Goal: Information Seeking & Learning: Learn about a topic

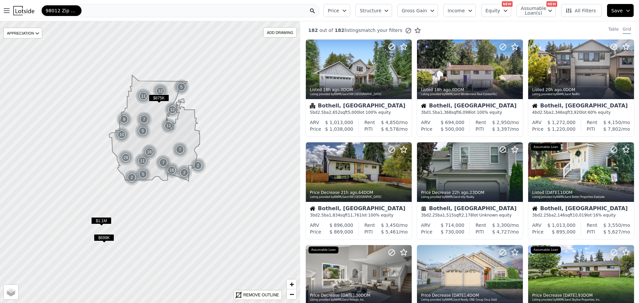
click at [346, 10] on icon "button" at bounding box center [344, 11] width 3 height 2
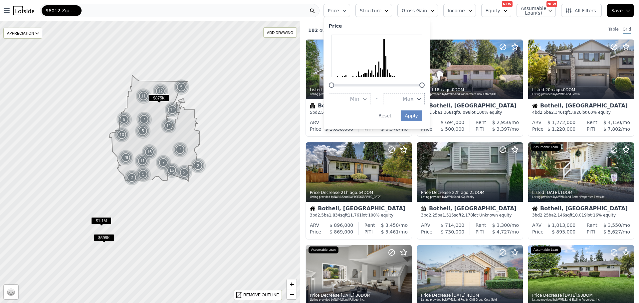
click at [411, 97] on button "Max" at bounding box center [404, 99] width 42 height 12
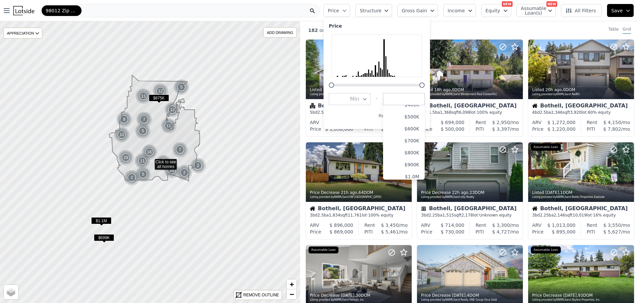
scroll to position [50, 0]
click at [420, 153] on button "$800K" at bounding box center [404, 157] width 42 height 12
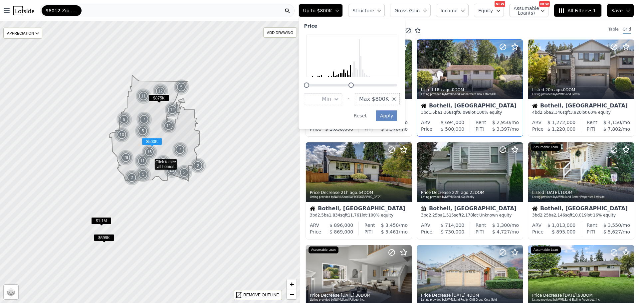
click at [421, 115] on div "3 bd 1.5 ba 1,368 sqft 6,098 lot · 100% equity" at bounding box center [470, 112] width 98 height 5
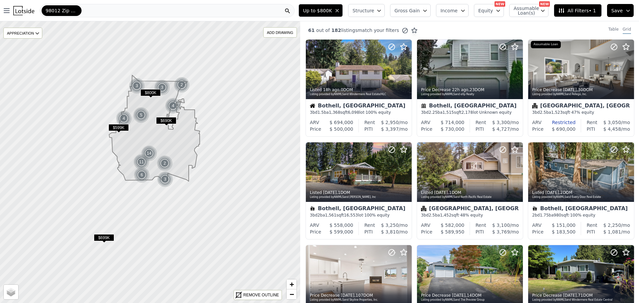
click at [374, 8] on span "Structure" at bounding box center [363, 10] width 21 height 7
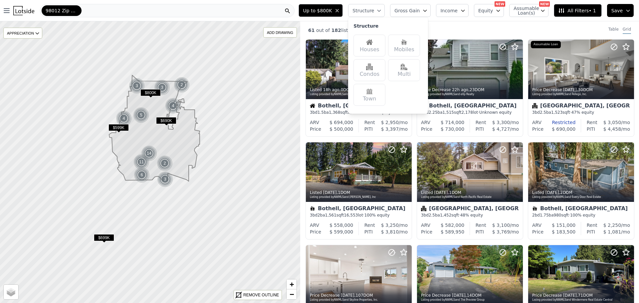
click at [377, 49] on div "Houses" at bounding box center [370, 46] width 32 height 22
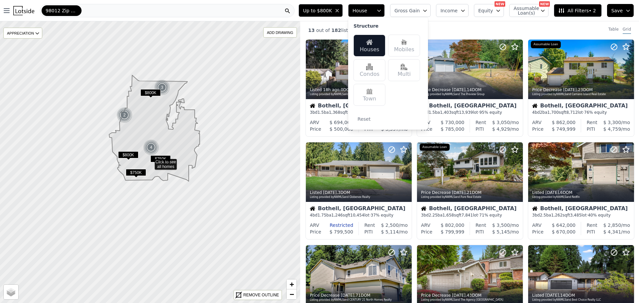
click at [460, 30] on div "13 out of 182 listings match your filters Table Grid" at bounding box center [469, 30] width 339 height 18
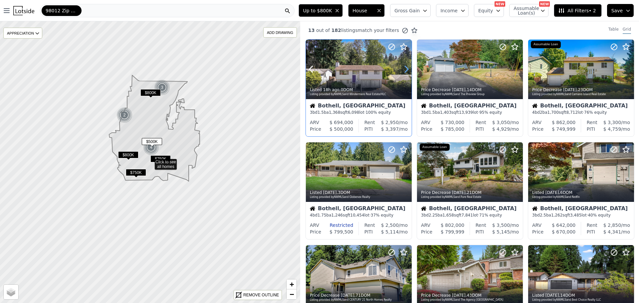
click at [406, 68] on icon at bounding box center [406, 69] width 3 height 6
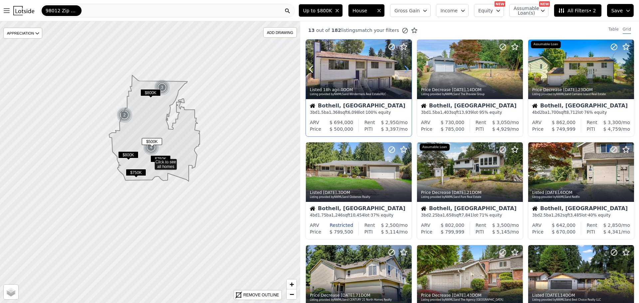
click at [405, 68] on icon at bounding box center [406, 69] width 11 height 11
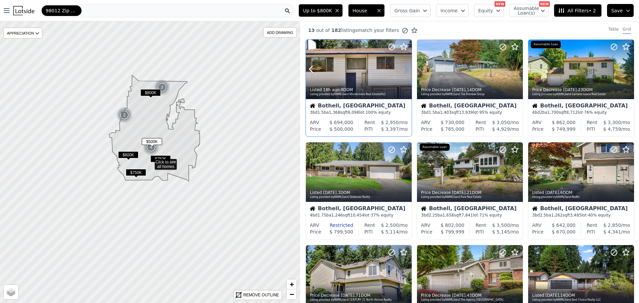
click at [405, 68] on icon at bounding box center [406, 69] width 11 height 11
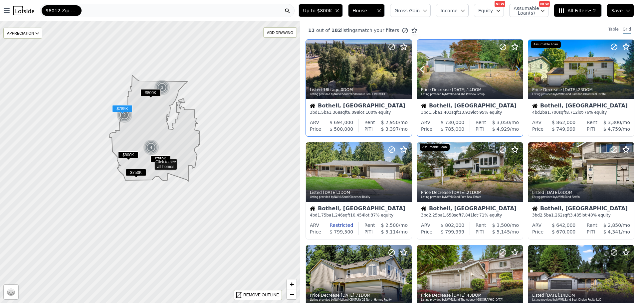
click at [512, 67] on icon at bounding box center [517, 69] width 11 height 11
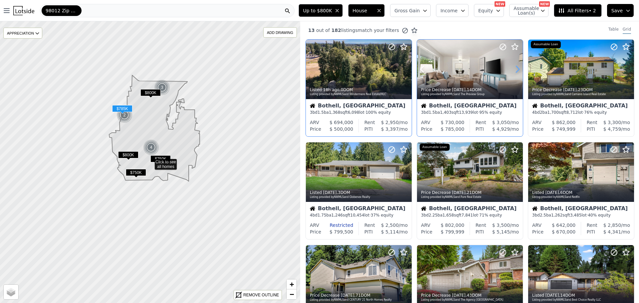
click at [512, 67] on icon at bounding box center [517, 69] width 11 height 11
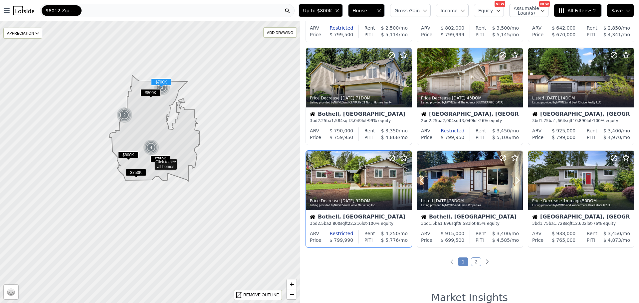
scroll to position [216, 0]
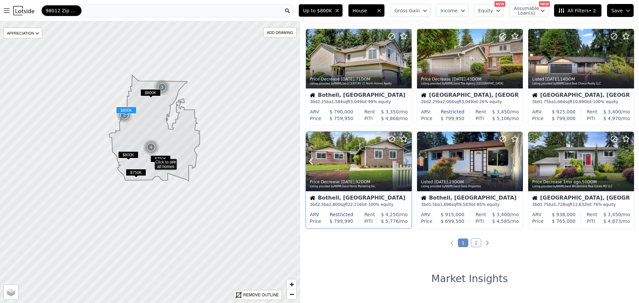
click at [403, 161] on icon at bounding box center [406, 161] width 11 height 11
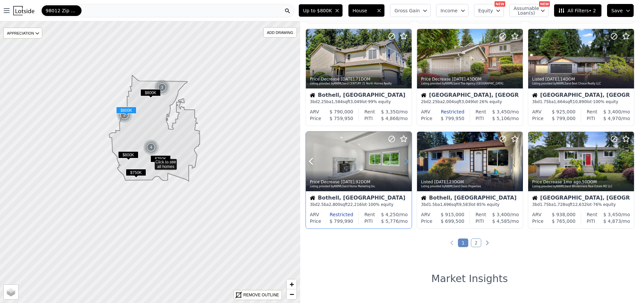
click at [403, 161] on icon at bounding box center [406, 161] width 11 height 11
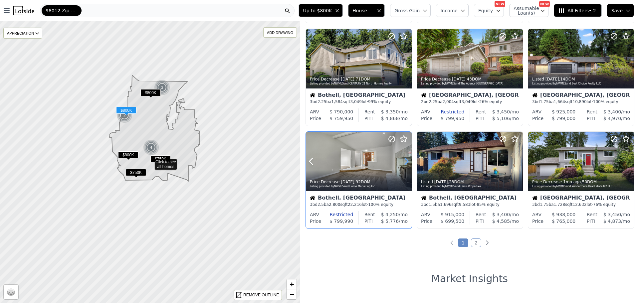
click at [403, 161] on icon at bounding box center [406, 161] width 11 height 11
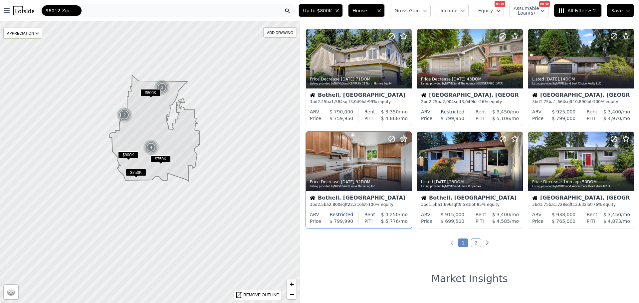
click at [134, 174] on span "$750K" at bounding box center [136, 172] width 20 height 7
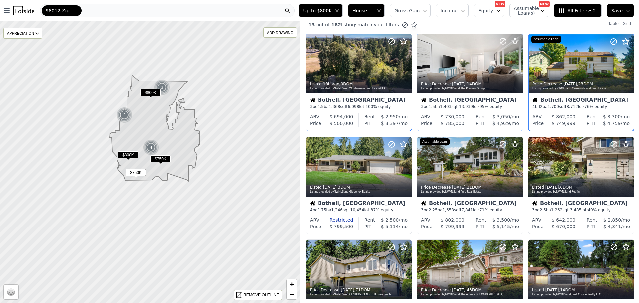
scroll to position [0, 0]
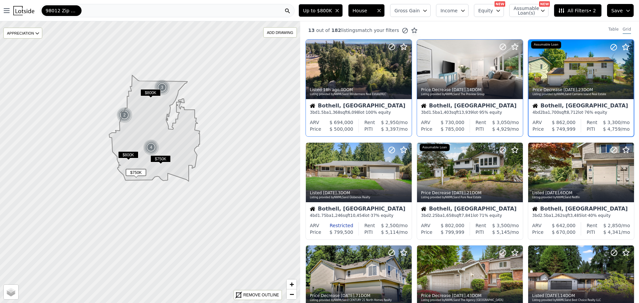
click at [135, 172] on span "$750K" at bounding box center [136, 172] width 20 height 7
click at [159, 157] on span "$750K" at bounding box center [160, 158] width 20 height 7
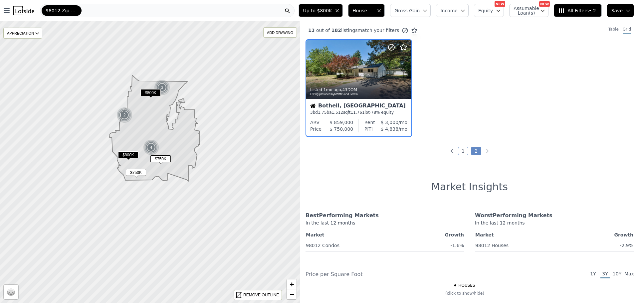
click at [133, 154] on span "$800K" at bounding box center [128, 154] width 20 height 7
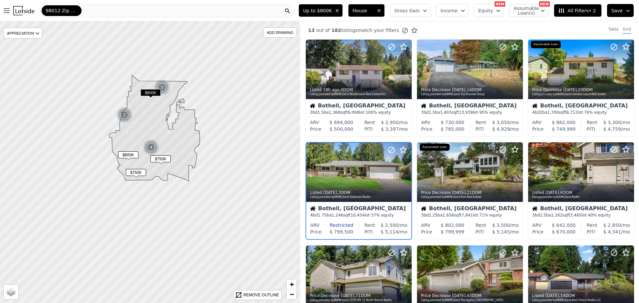
scroll to position [18, 0]
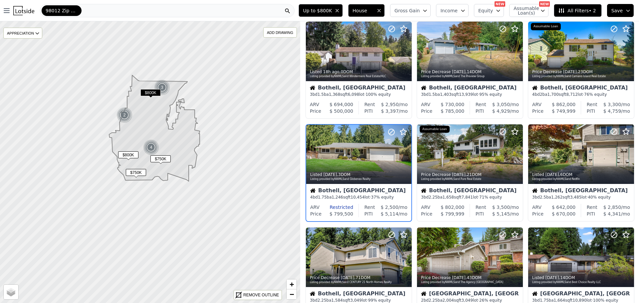
click at [161, 158] on span "$750K" at bounding box center [160, 158] width 20 height 7
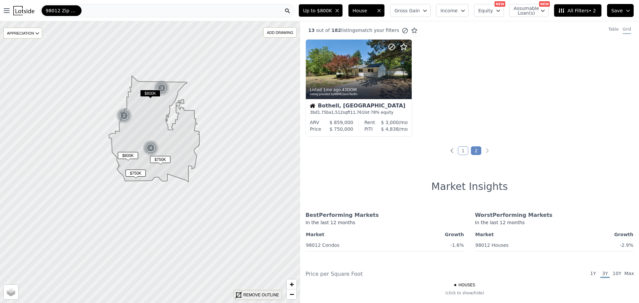
click at [255, 295] on div "REMOVE OUTLINE" at bounding box center [261, 295] width 36 height 6
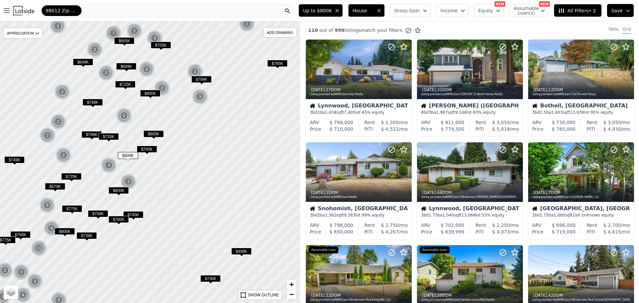
click at [201, 79] on span "$799K" at bounding box center [201, 79] width 20 height 7
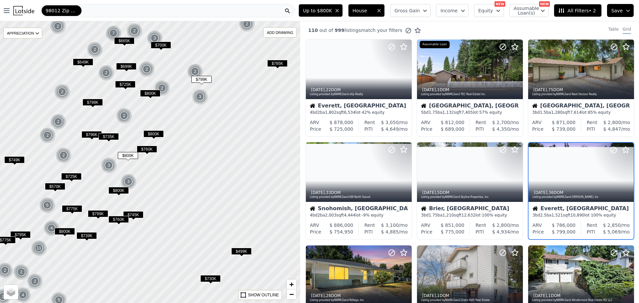
scroll to position [18, 0]
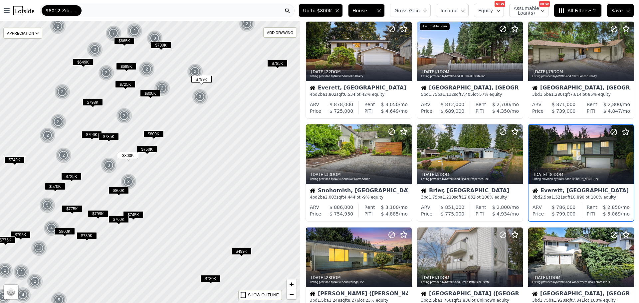
click at [579, 11] on span "All Filters • 2" at bounding box center [577, 10] width 38 height 7
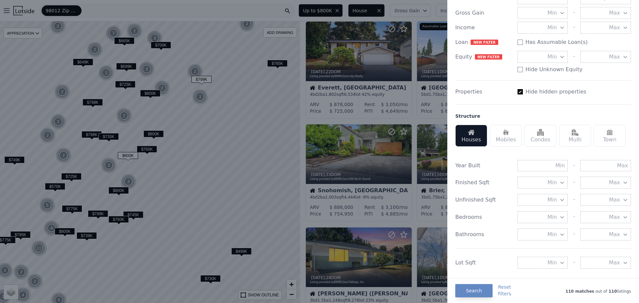
scroll to position [100, 0]
click at [612, 168] on input "text" at bounding box center [606, 166] width 51 height 11
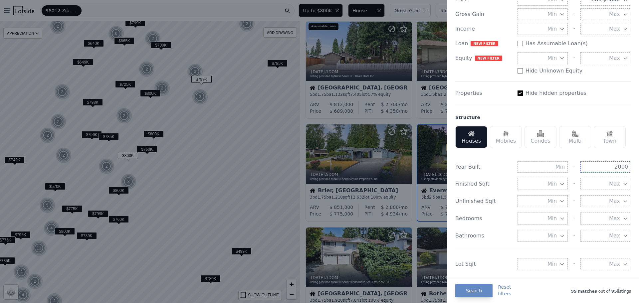
type input "2000"
click at [561, 168] on input "text" at bounding box center [543, 166] width 51 height 11
click at [547, 164] on input "text" at bounding box center [543, 166] width 51 height 11
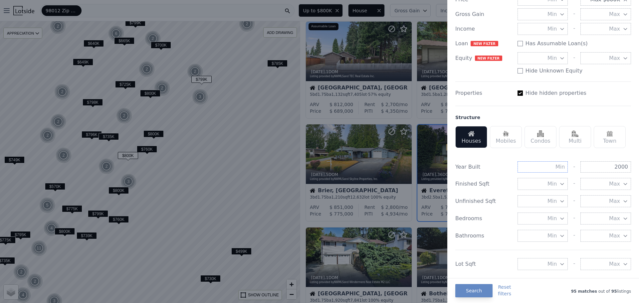
click at [547, 165] on input "text" at bounding box center [543, 166] width 51 height 11
click at [549, 166] on input "text" at bounding box center [543, 166] width 51 height 11
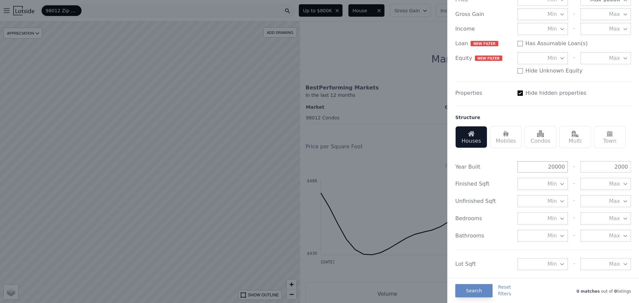
type input "20000"
click at [623, 168] on input "2000" at bounding box center [606, 166] width 51 height 11
type input "2"
click at [411, 177] on div at bounding box center [319, 151] width 639 height 303
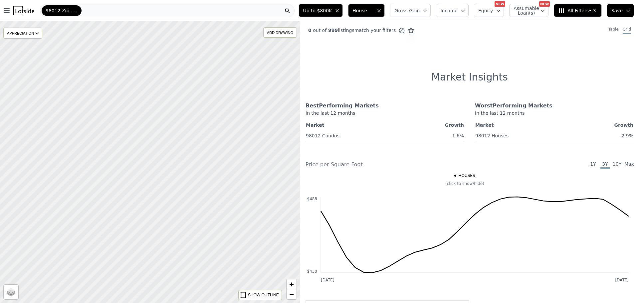
click at [587, 11] on span "All Filters • 3" at bounding box center [577, 10] width 38 height 7
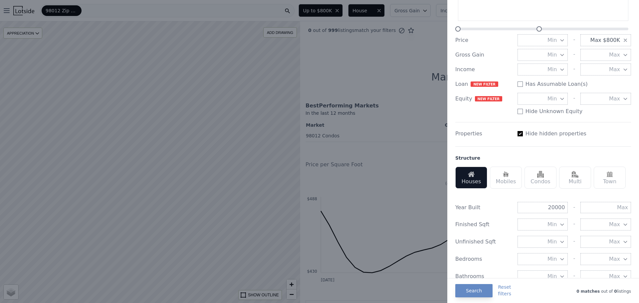
scroll to position [100, 0]
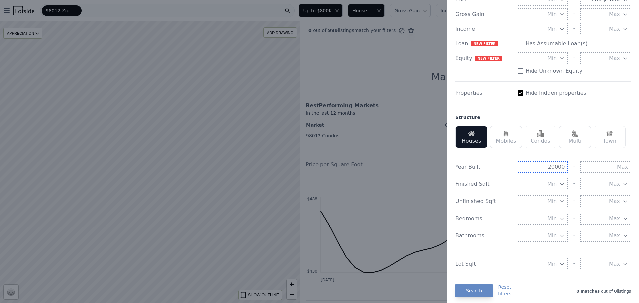
drag, startPoint x: 561, startPoint y: 167, endPoint x: 543, endPoint y: 167, distance: 18.0
click at [543, 167] on input "20000" at bounding box center [543, 166] width 51 height 11
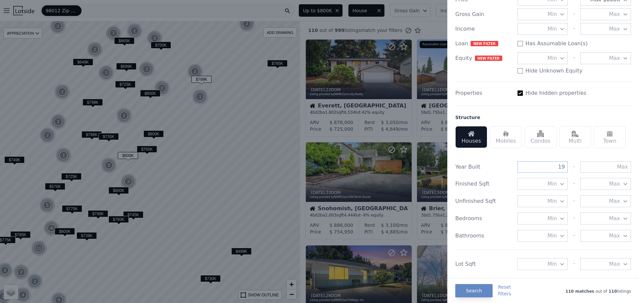
scroll to position [18, 0]
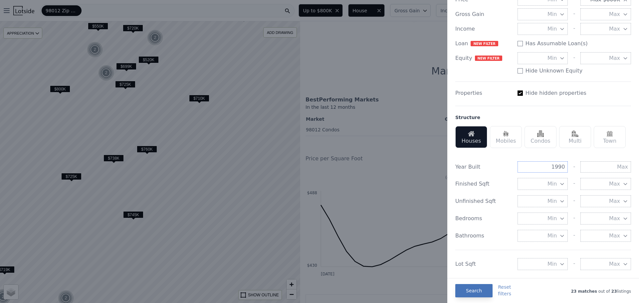
type input "1990"
click at [468, 289] on button "Search" at bounding box center [473, 290] width 37 height 13
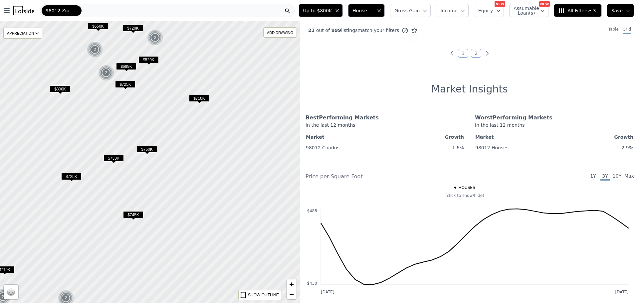
click at [203, 98] on span "$710K" at bounding box center [199, 98] width 20 height 7
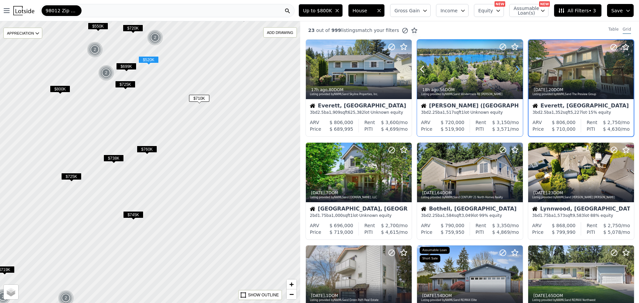
click at [516, 68] on icon at bounding box center [517, 69] width 3 height 6
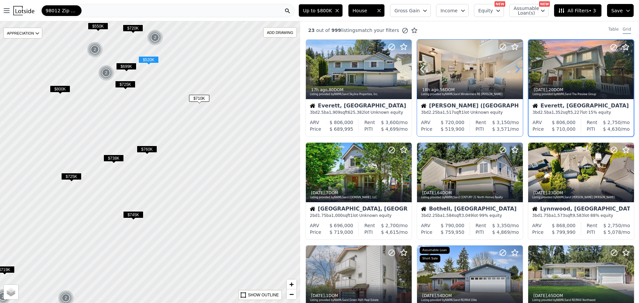
click at [516, 68] on icon at bounding box center [517, 69] width 3 height 6
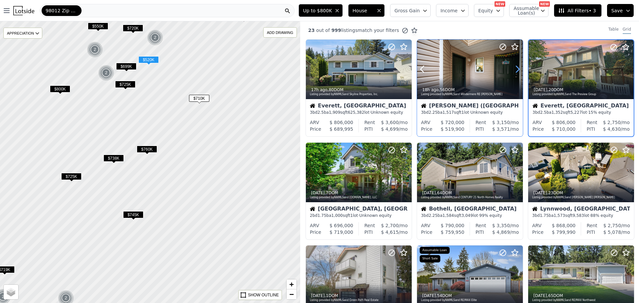
click at [516, 68] on icon at bounding box center [517, 69] width 3 height 6
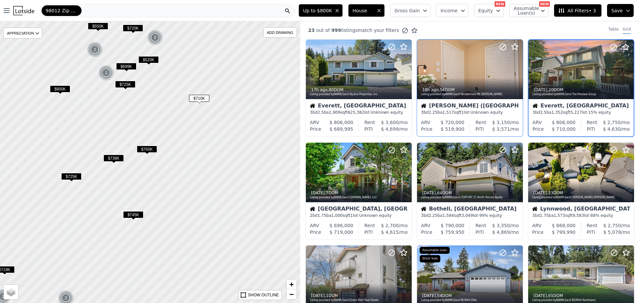
click at [370, 6] on button "House" at bounding box center [366, 10] width 37 height 13
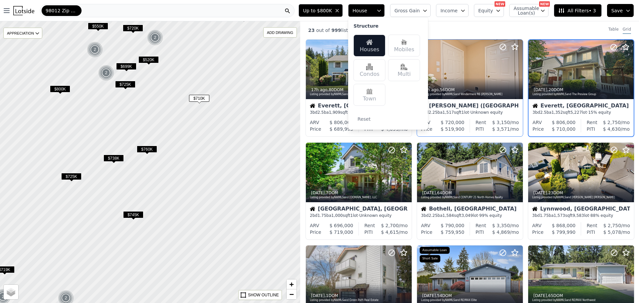
click at [370, 6] on button "House" at bounding box center [366, 10] width 37 height 13
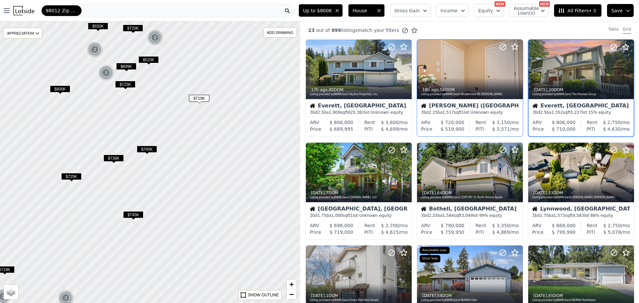
click at [419, 10] on span "Gross Gain" at bounding box center [406, 10] width 25 height 7
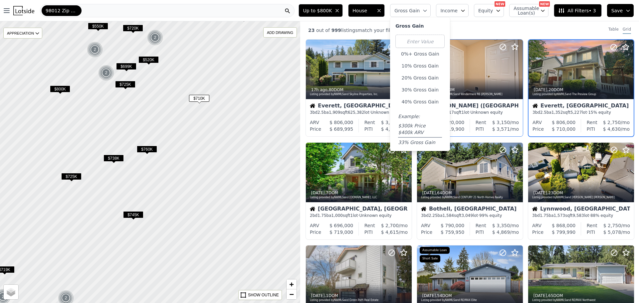
click at [419, 10] on span "Gross Gain" at bounding box center [406, 10] width 25 height 7
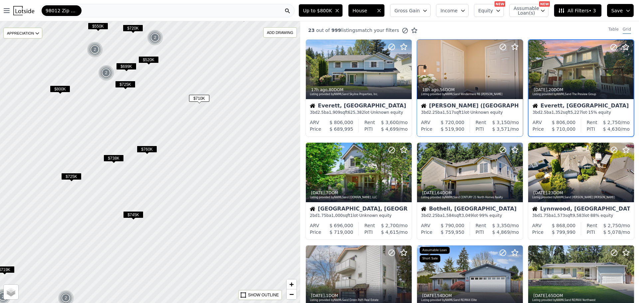
click at [419, 10] on span "Gross Gain" at bounding box center [406, 10] width 25 height 7
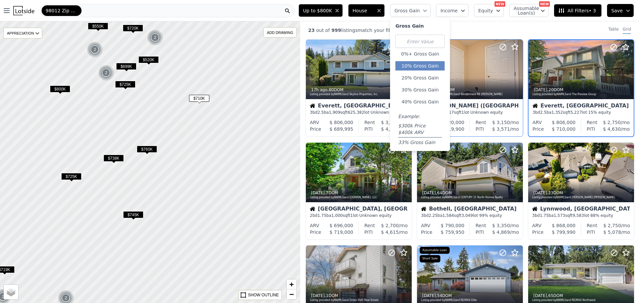
click at [428, 66] on button "10% Gross Gain" at bounding box center [419, 65] width 49 height 9
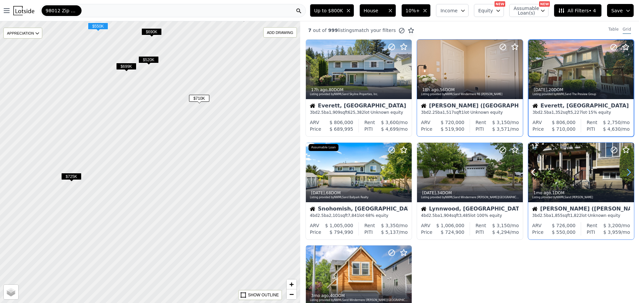
click at [624, 171] on icon at bounding box center [629, 172] width 11 height 11
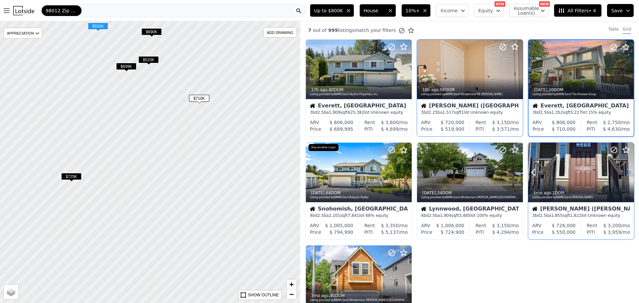
click at [624, 171] on icon at bounding box center [629, 172] width 11 height 11
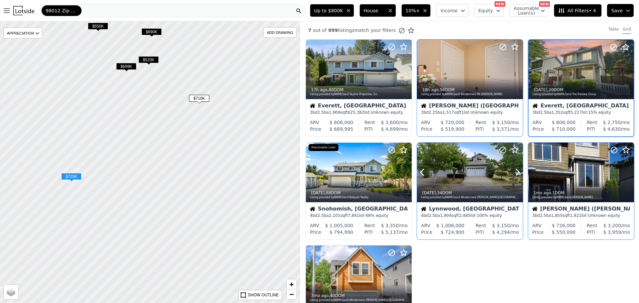
scroll to position [8, 0]
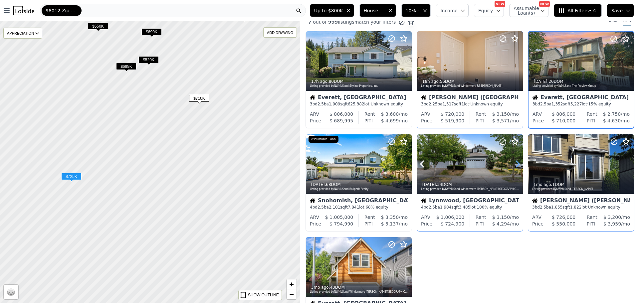
click at [517, 164] on icon at bounding box center [517, 164] width 3 height 6
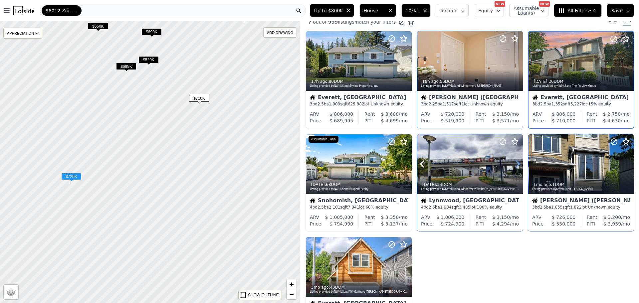
click at [517, 164] on icon at bounding box center [517, 164] width 3 height 6
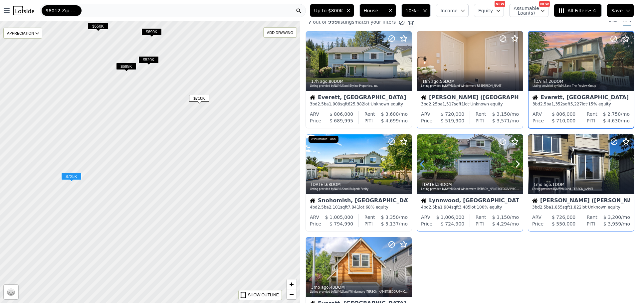
click at [423, 160] on icon at bounding box center [422, 164] width 11 height 11
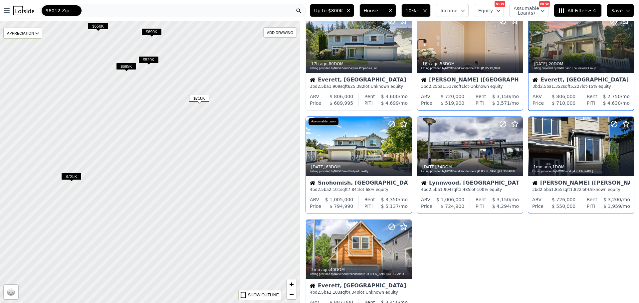
scroll to position [33, 0]
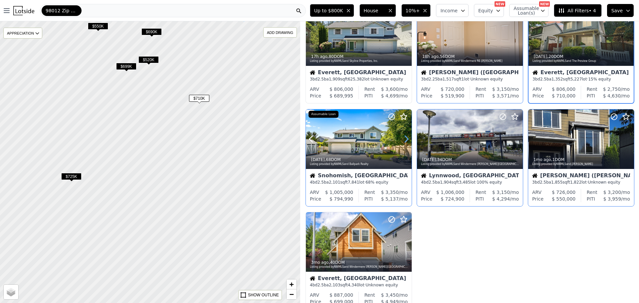
click at [405, 138] on icon at bounding box center [406, 139] width 11 height 11
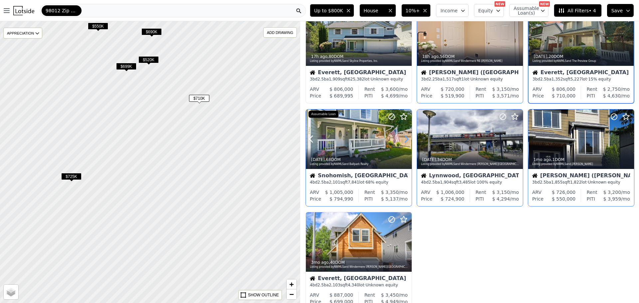
click at [405, 138] on icon at bounding box center [406, 139] width 11 height 11
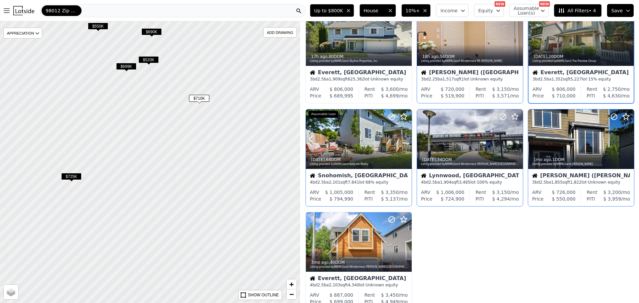
click at [405, 138] on icon at bounding box center [406, 139] width 11 height 11
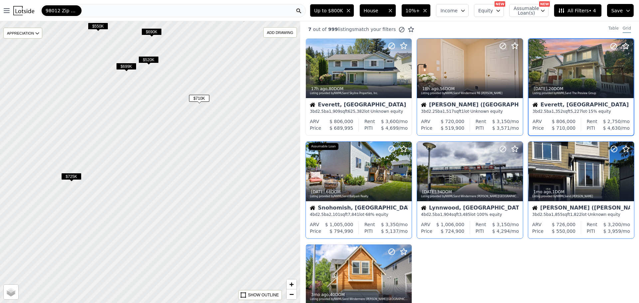
scroll to position [0, 0]
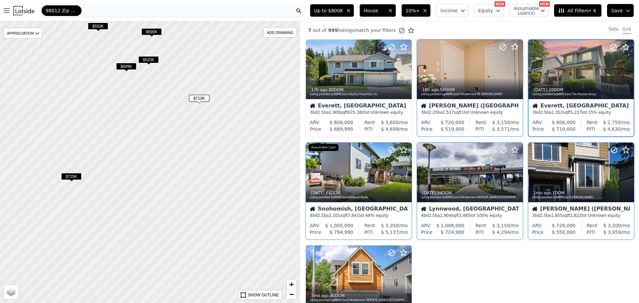
click at [420, 12] on span "10%+" at bounding box center [413, 10] width 14 height 7
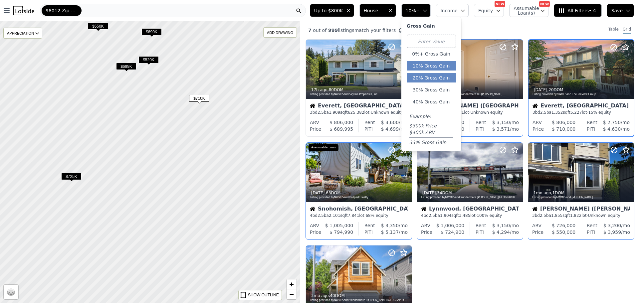
click at [426, 76] on button "20% Gross Gain" at bounding box center [431, 77] width 49 height 9
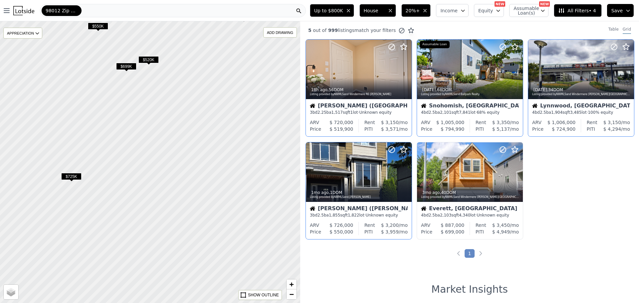
click at [420, 10] on span "20%+" at bounding box center [413, 10] width 14 height 7
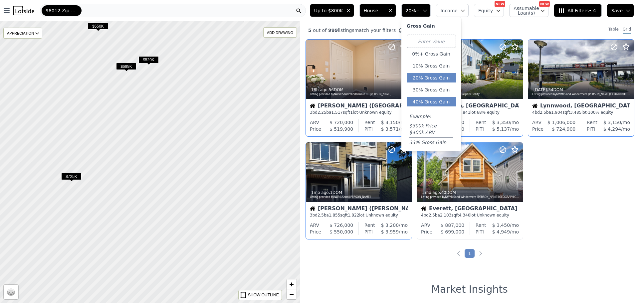
click at [441, 103] on button "40% Gross Gain" at bounding box center [431, 101] width 49 height 9
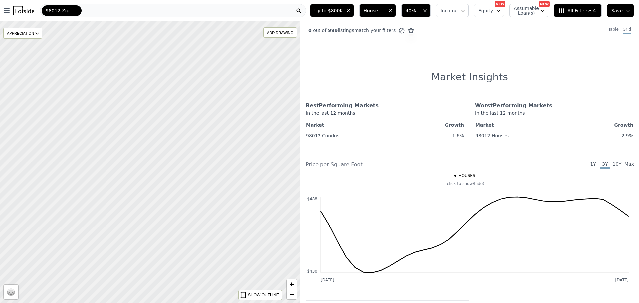
click at [414, 13] on span "40%+" at bounding box center [413, 10] width 14 height 7
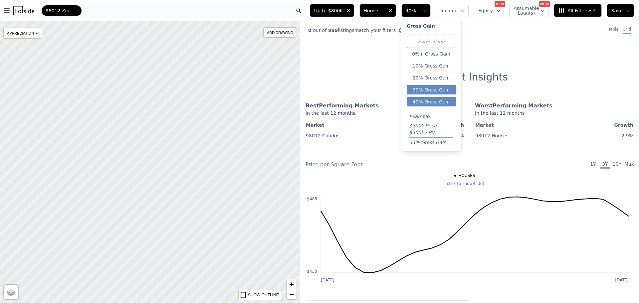
click at [433, 92] on button "30% Gross Gain" at bounding box center [431, 89] width 49 height 9
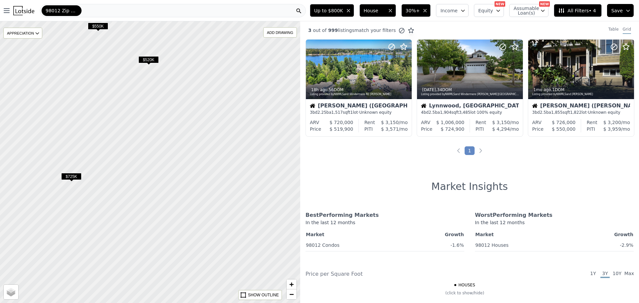
click at [152, 58] on span "$520K" at bounding box center [148, 59] width 20 height 7
click at [352, 64] on div at bounding box center [358, 69] width 105 height 59
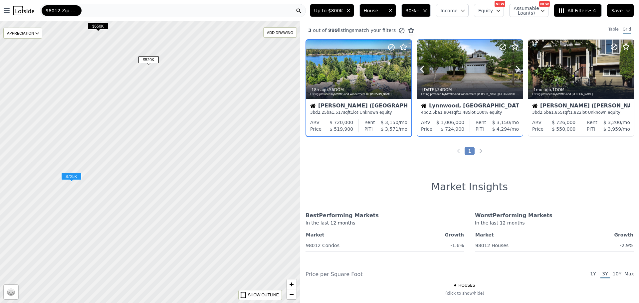
click at [455, 59] on div at bounding box center [470, 70] width 106 height 60
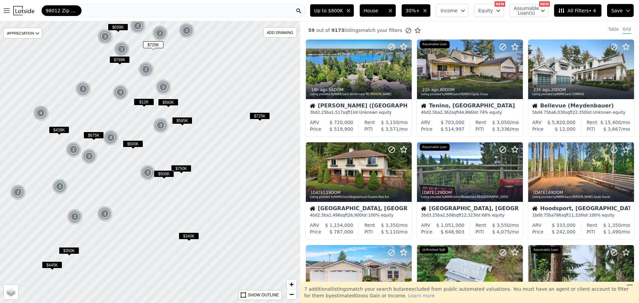
click at [343, 10] on span "Up to $800K" at bounding box center [328, 10] width 29 height 7
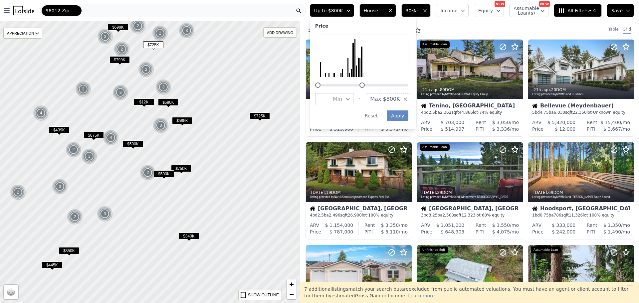
click at [343, 10] on span "Up to $800K" at bounding box center [328, 10] width 29 height 7
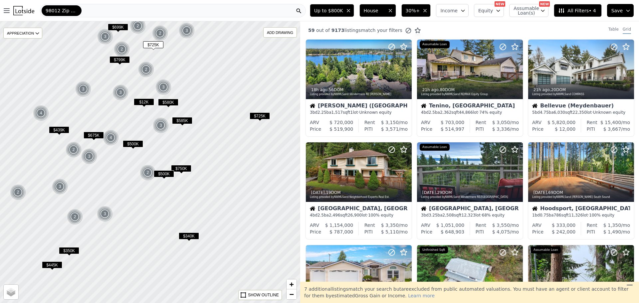
click at [343, 13] on span "Up to $800K" at bounding box center [328, 10] width 29 height 7
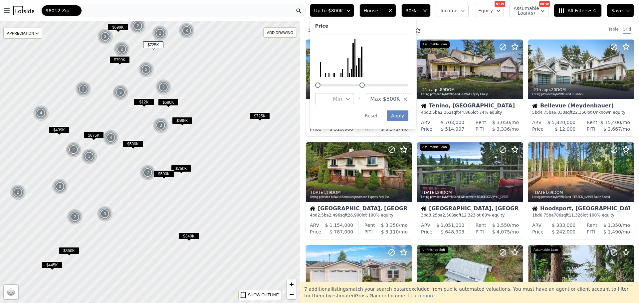
click at [343, 13] on span "Up to $800K" at bounding box center [328, 10] width 29 height 7
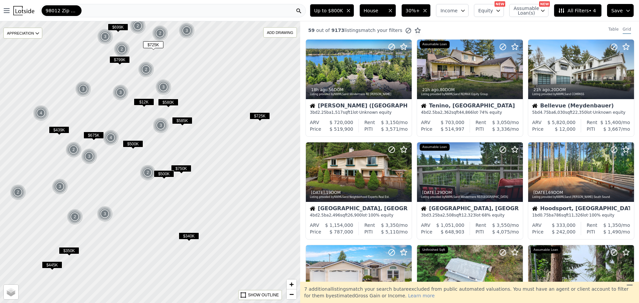
click at [343, 13] on span "Up to $800K" at bounding box center [328, 10] width 29 height 7
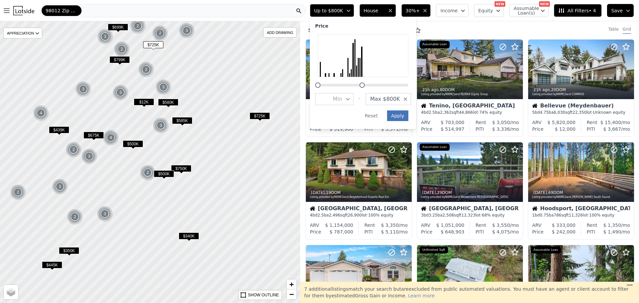
click at [408, 118] on button "Apply" at bounding box center [397, 116] width 21 height 11
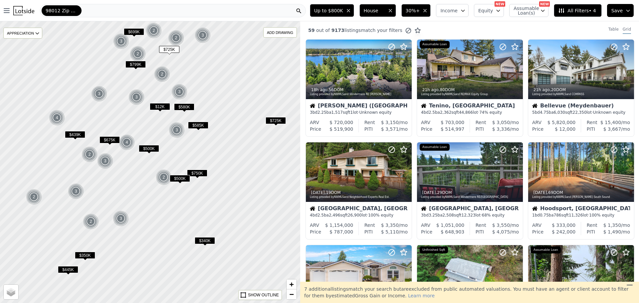
drag, startPoint x: 204, startPoint y: 147, endPoint x: 219, endPoint y: 152, distance: 16.0
click at [219, 152] on div at bounding box center [150, 162] width 360 height 338
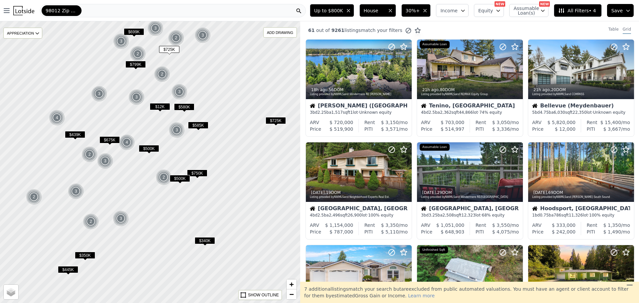
click at [428, 10] on icon "button" at bounding box center [424, 10] width 5 height 5
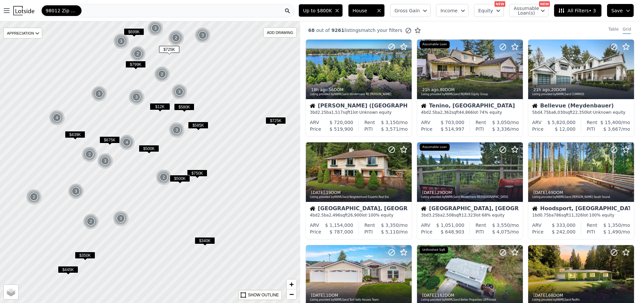
click at [429, 9] on button "Gross Gain" at bounding box center [410, 10] width 41 height 13
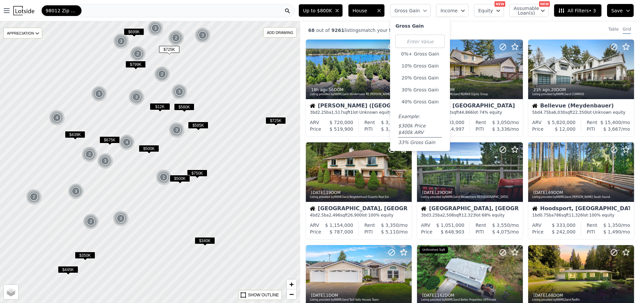
click at [463, 19] on div "Up to $800K House Gross Gain Gross Gain 0%+ Gross Gain 10% Gross Gain 20% Gross…" at bounding box center [467, 10] width 343 height 21
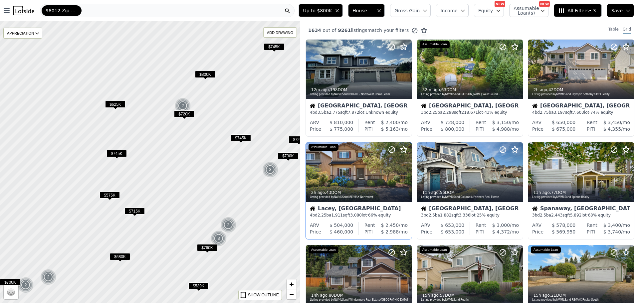
drag, startPoint x: 221, startPoint y: 119, endPoint x: 312, endPoint y: 227, distance: 141.6
click at [312, 227] on div "$730K $800K $650K $460K $689K $685K $745K $450K $675K $469K $782K $595K $12K $5…" at bounding box center [319, 172] width 639 height 303
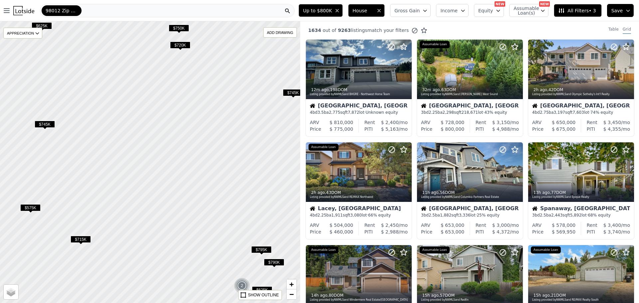
drag, startPoint x: 230, startPoint y: 172, endPoint x: 227, endPoint y: 261, distance: 88.9
click at [226, 276] on div at bounding box center [149, 168] width 360 height 338
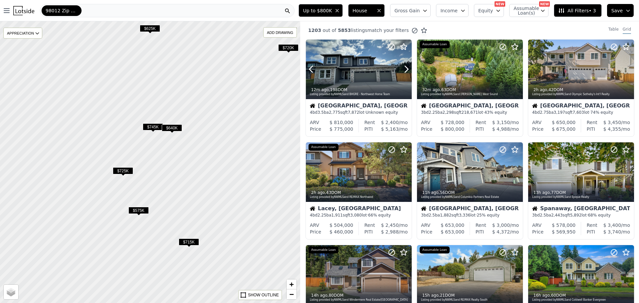
drag, startPoint x: 216, startPoint y: 132, endPoint x: 311, endPoint y: -11, distance: 171.7
click at [311, 0] on html "Open main menu 98012 Zip Code Up to $800K House Gross Gain Income Equity NEW As…" at bounding box center [319, 151] width 639 height 303
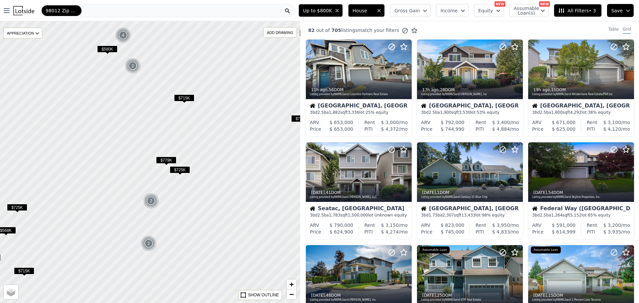
drag, startPoint x: 201, startPoint y: 161, endPoint x: 197, endPoint y: 169, distance: 8.8
click at [216, 44] on div at bounding box center [150, 162] width 360 height 338
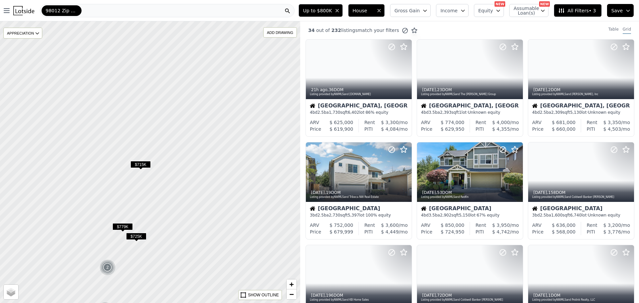
drag, startPoint x: 220, startPoint y: 198, endPoint x: 190, endPoint y: 284, distance: 91.1
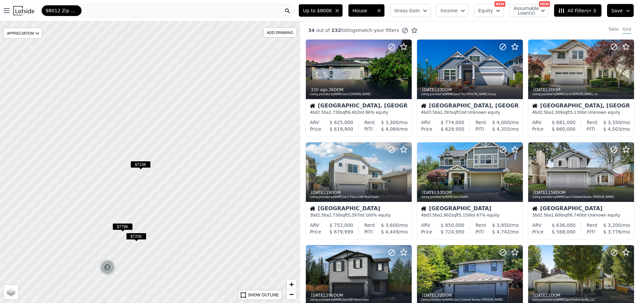
click at [173, 303] on html "Open main menu 98012 Zip Code Up to $800K House Gross Gain Income Equity NEW As…" at bounding box center [319, 151] width 639 height 303
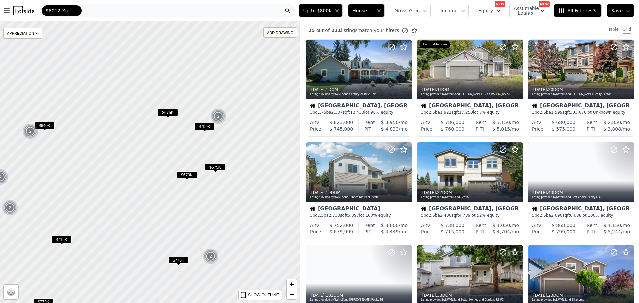
drag, startPoint x: 225, startPoint y: 167, endPoint x: 137, endPoint y: 227, distance: 106.5
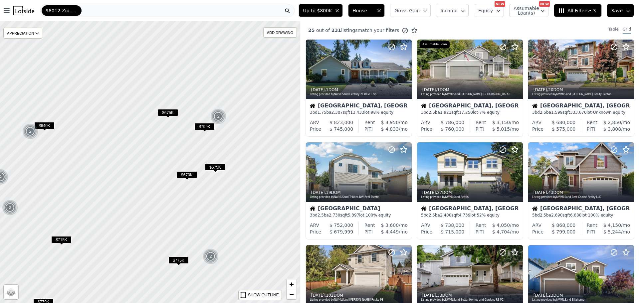
click at [136, 247] on div at bounding box center [144, 165] width 360 height 338
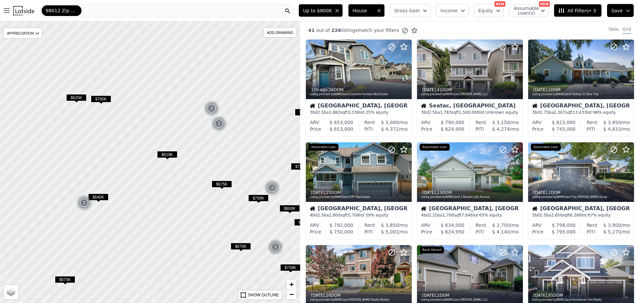
drag, startPoint x: 134, startPoint y: 210, endPoint x: 238, endPoint y: 207, distance: 103.9
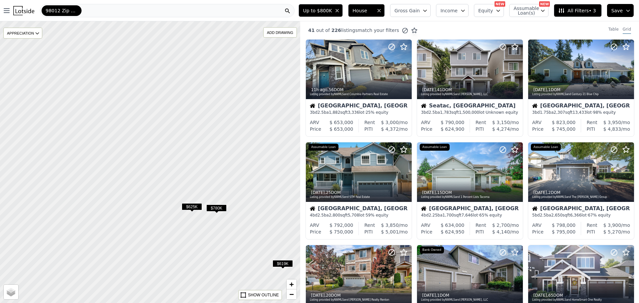
drag, startPoint x: 124, startPoint y: 136, endPoint x: 240, endPoint y: 245, distance: 159.0
click at [240, 245] on div at bounding box center [150, 162] width 360 height 338
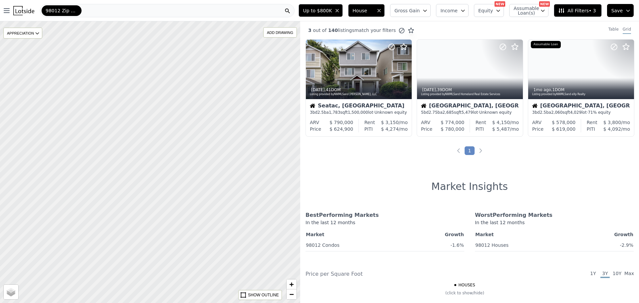
drag, startPoint x: 272, startPoint y: 165, endPoint x: 228, endPoint y: 309, distance: 150.7
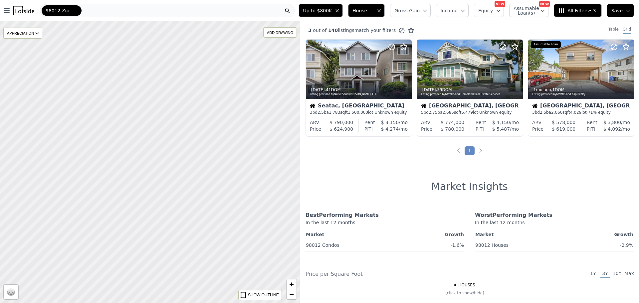
click at [228, 303] on html "Open main menu 98012 Zip Code Up to $800K House Gross Gain Income Equity NEW As…" at bounding box center [319, 151] width 639 height 303
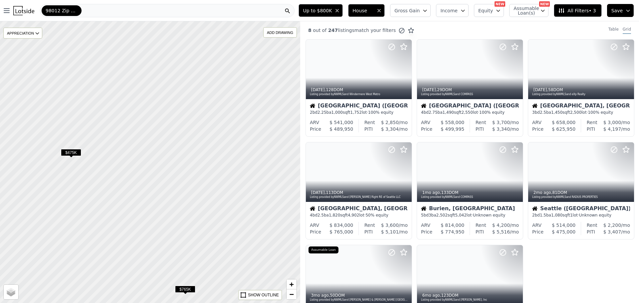
drag, startPoint x: 183, startPoint y: 150, endPoint x: 16, endPoint y: 191, distance: 172.9
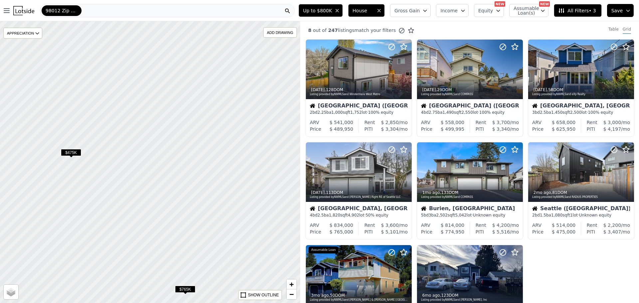
click at [16, 191] on div at bounding box center [150, 162] width 360 height 338
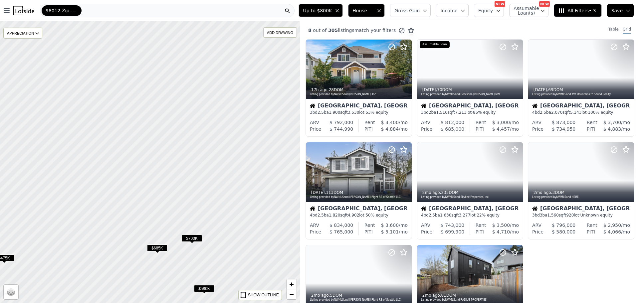
drag, startPoint x: 126, startPoint y: 124, endPoint x: 113, endPoint y: 219, distance: 96.1
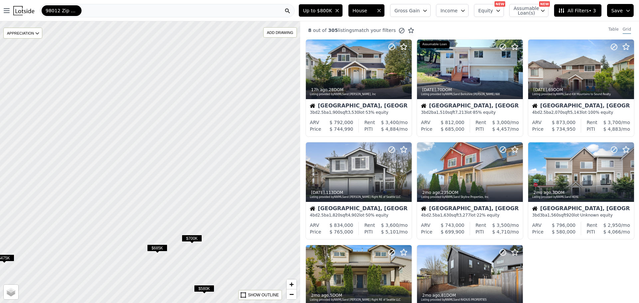
click at [113, 219] on div at bounding box center [150, 162] width 360 height 338
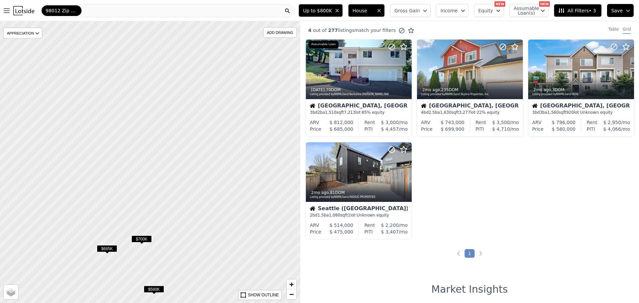
drag, startPoint x: 254, startPoint y: 158, endPoint x: 194, endPoint y: 145, distance: 61.5
click at [195, 146] on div at bounding box center [150, 162] width 360 height 338
drag, startPoint x: 212, startPoint y: 133, endPoint x: 201, endPoint y: 153, distance: 23.5
click at [201, 153] on div at bounding box center [150, 162] width 360 height 338
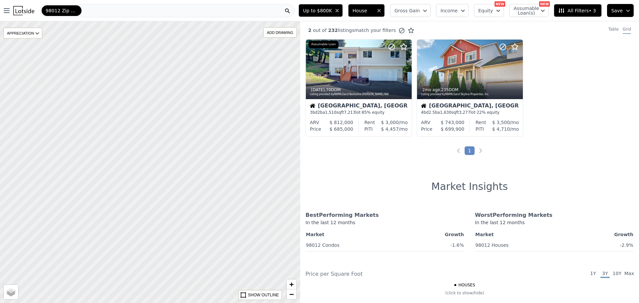
drag, startPoint x: 143, startPoint y: 144, endPoint x: 193, endPoint y: 267, distance: 133.2
click at [193, 267] on div at bounding box center [150, 164] width 360 height 338
drag, startPoint x: 230, startPoint y: 65, endPoint x: 189, endPoint y: 155, distance: 98.8
click at [189, 155] on div at bounding box center [150, 162] width 360 height 338
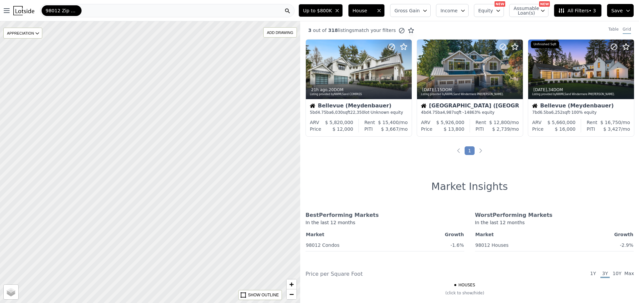
drag, startPoint x: 220, startPoint y: 140, endPoint x: 76, endPoint y: 108, distance: 148.2
click at [78, 115] on div at bounding box center [149, 161] width 360 height 338
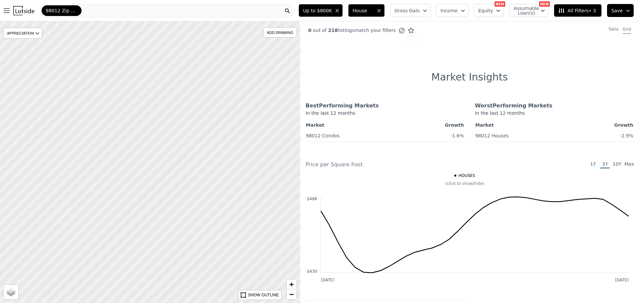
drag, startPoint x: 289, startPoint y: 161, endPoint x: 238, endPoint y: 154, distance: 51.4
click at [239, 156] on div at bounding box center [150, 162] width 360 height 338
drag, startPoint x: 261, startPoint y: 146, endPoint x: 214, endPoint y: 146, distance: 47.6
click at [215, 148] on div at bounding box center [150, 162] width 360 height 338
drag, startPoint x: 170, startPoint y: 63, endPoint x: 196, endPoint y: 139, distance: 80.8
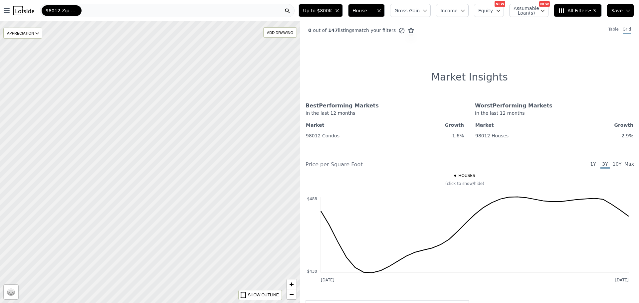
click at [192, 149] on div at bounding box center [150, 163] width 360 height 338
drag, startPoint x: 211, startPoint y: 82, endPoint x: 212, endPoint y: 171, distance: 89.6
click at [212, 171] on div at bounding box center [150, 162] width 360 height 338
drag, startPoint x: 211, startPoint y: 113, endPoint x: 210, endPoint y: 157, distance: 43.9
click at [210, 157] on div at bounding box center [150, 169] width 360 height 338
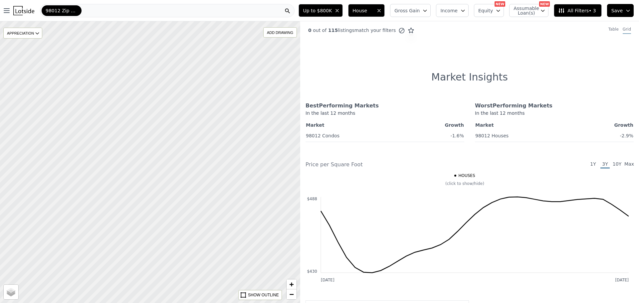
drag, startPoint x: 212, startPoint y: 94, endPoint x: 296, endPoint y: 232, distance: 161.9
click at [296, 232] on div at bounding box center [150, 162] width 360 height 338
drag, startPoint x: 194, startPoint y: 130, endPoint x: 230, endPoint y: 166, distance: 51.3
click at [230, 166] on div at bounding box center [150, 162] width 360 height 338
drag, startPoint x: 164, startPoint y: 113, endPoint x: 207, endPoint y: 97, distance: 45.3
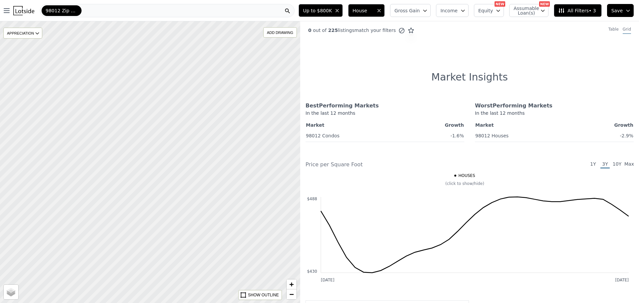
click at [207, 97] on div at bounding box center [150, 162] width 360 height 338
drag, startPoint x: 206, startPoint y: 149, endPoint x: 227, endPoint y: 196, distance: 51.6
click at [227, 195] on div at bounding box center [159, 185] width 360 height 338
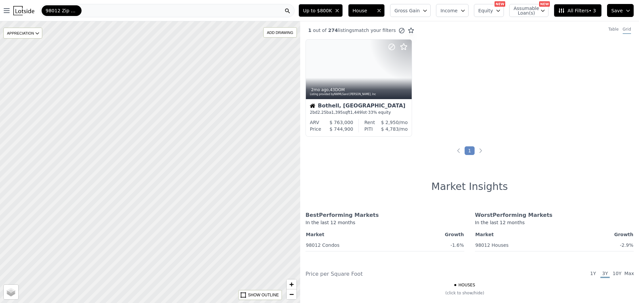
drag, startPoint x: 259, startPoint y: 151, endPoint x: 197, endPoint y: 198, distance: 77.6
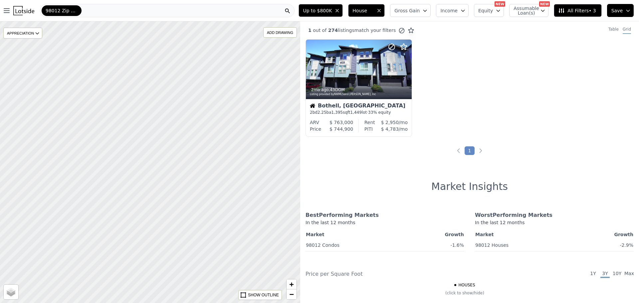
click at [197, 198] on div at bounding box center [149, 163] width 360 height 338
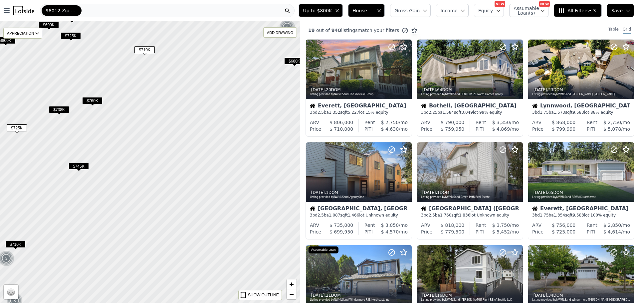
click at [87, 11] on div "98012 Zip Code" at bounding box center [167, 10] width 255 height 13
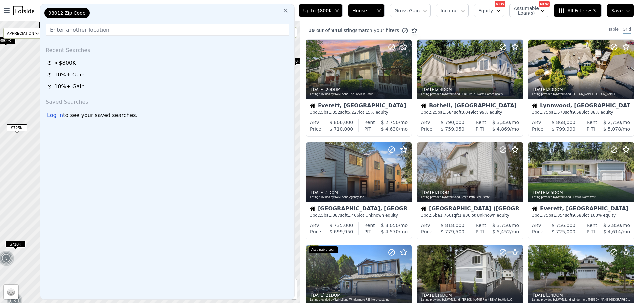
click at [292, 9] on button at bounding box center [286, 10] width 12 height 13
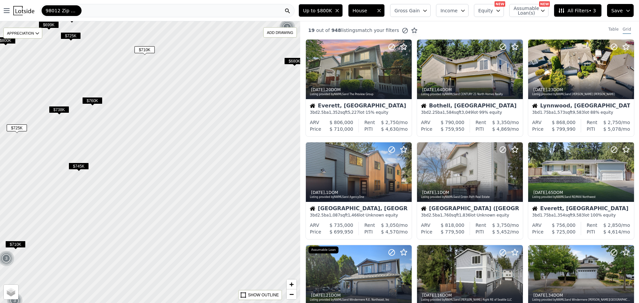
click at [163, 17] on div "98012 Zip Code" at bounding box center [167, 10] width 255 height 13
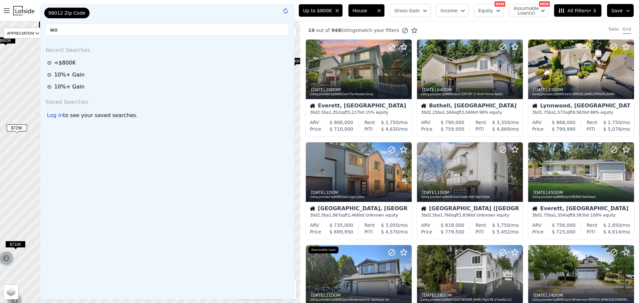
type input "w"
click at [288, 11] on icon at bounding box center [286, 11] width 4 height 4
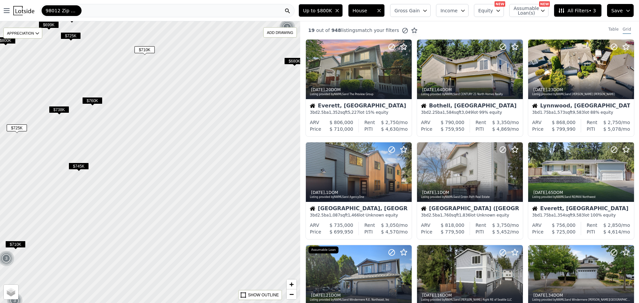
click at [88, 12] on div "98012 Zip Code" at bounding box center [167, 10] width 255 height 13
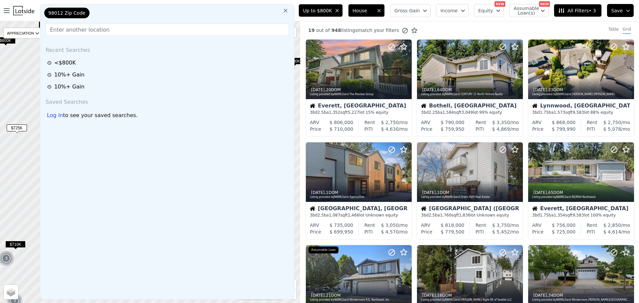
click at [88, 12] on div "98012 Zip Code" at bounding box center [76, 14] width 67 height 13
click at [88, 13] on div "98012 Zip Code" at bounding box center [76, 14] width 67 height 13
click at [290, 11] on button at bounding box center [286, 10] width 12 height 13
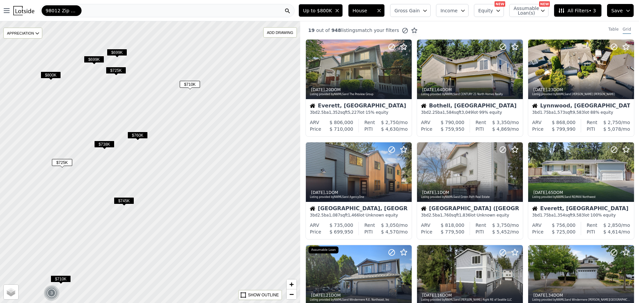
drag, startPoint x: 112, startPoint y: 132, endPoint x: 157, endPoint y: 167, distance: 57.3
click at [157, 167] on div at bounding box center [150, 162] width 360 height 338
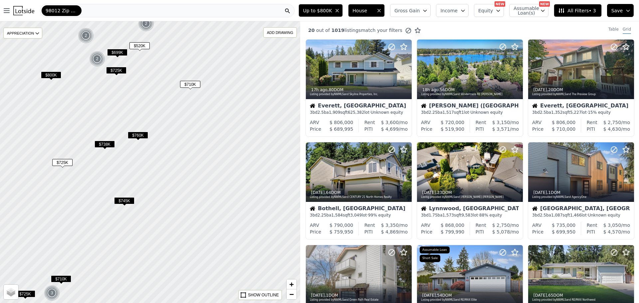
click at [140, 136] on span "$760K" at bounding box center [138, 135] width 20 height 7
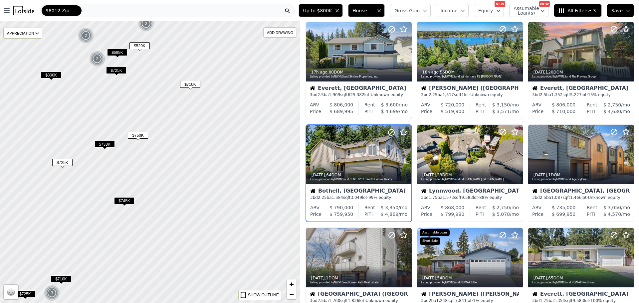
scroll to position [18, 0]
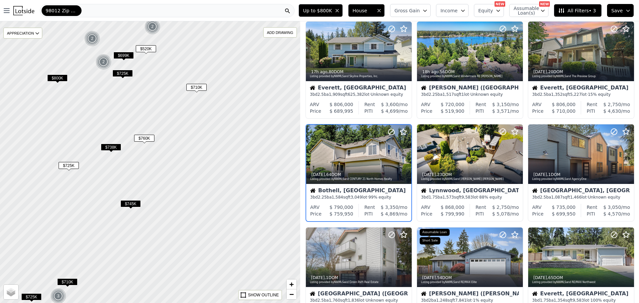
drag, startPoint x: 137, startPoint y: 136, endPoint x: 144, endPoint y: 139, distance: 7.0
click at [144, 139] on span "$760K" at bounding box center [144, 138] width 20 height 7
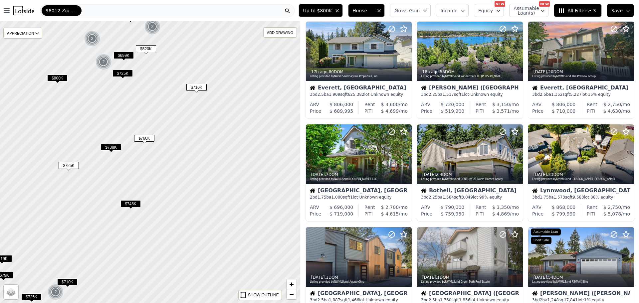
click at [144, 139] on span "$760K" at bounding box center [144, 138] width 20 height 7
click at [515, 155] on icon at bounding box center [517, 154] width 11 height 11
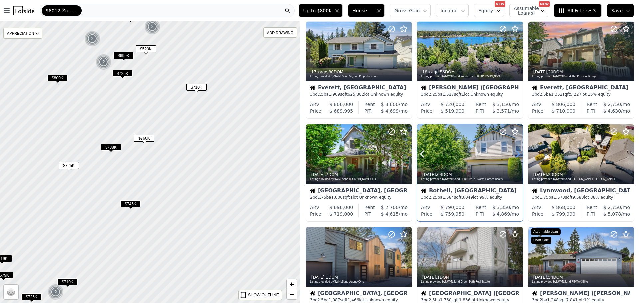
click at [515, 155] on icon at bounding box center [517, 154] width 11 height 11
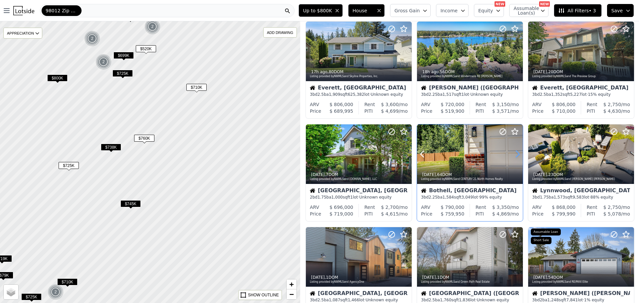
click at [515, 155] on icon at bounding box center [517, 154] width 11 height 11
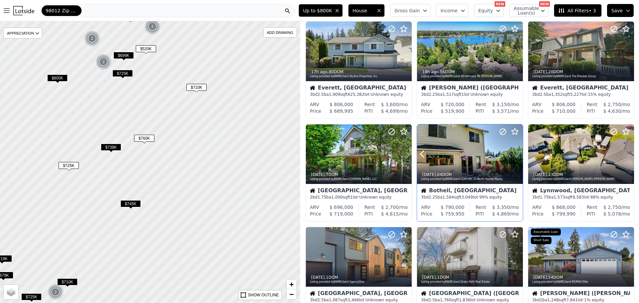
click at [515, 155] on icon at bounding box center [517, 154] width 11 height 11
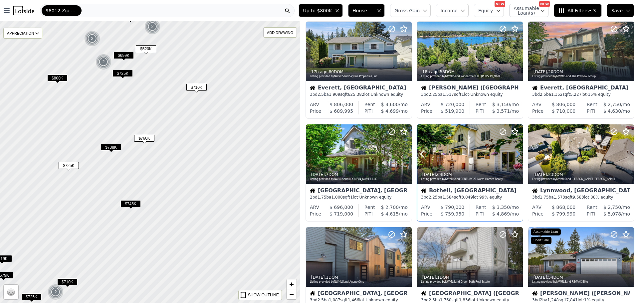
click at [515, 155] on icon at bounding box center [517, 154] width 11 height 11
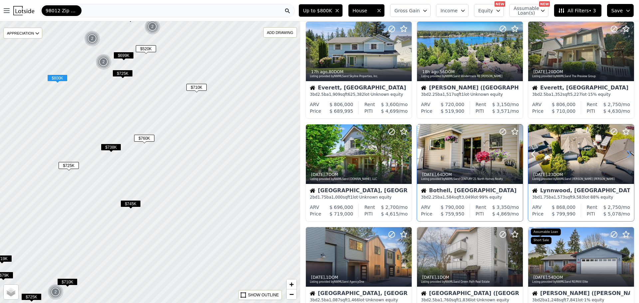
click at [628, 156] on icon at bounding box center [629, 154] width 11 height 11
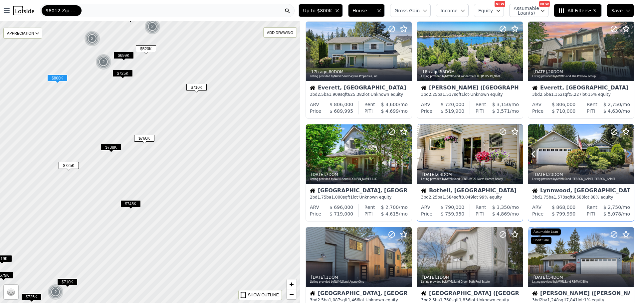
click at [629, 157] on icon at bounding box center [629, 154] width 11 height 11
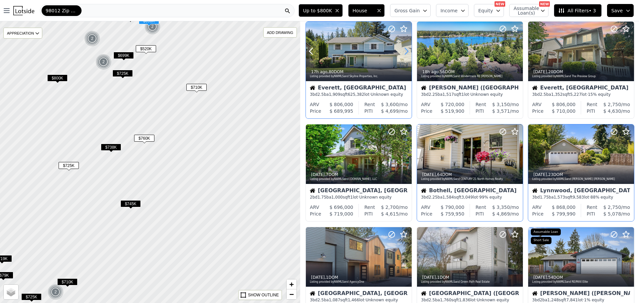
click at [401, 52] on icon at bounding box center [406, 51] width 11 height 11
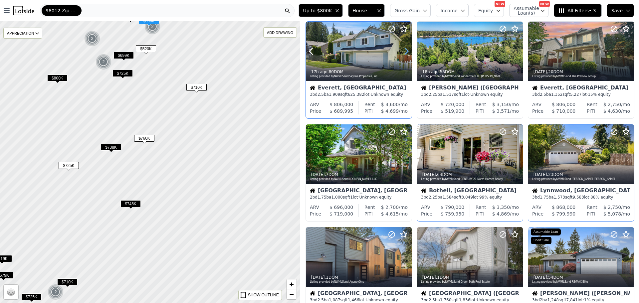
click at [401, 52] on icon at bounding box center [406, 51] width 11 height 11
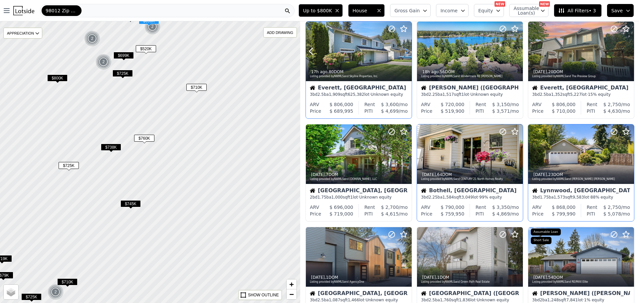
click at [401, 52] on icon at bounding box center [406, 51] width 11 height 11
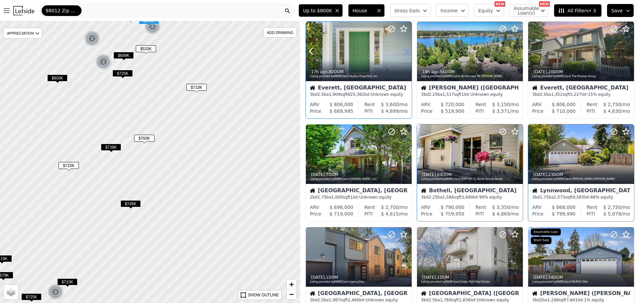
click at [401, 52] on icon at bounding box center [406, 51] width 11 height 11
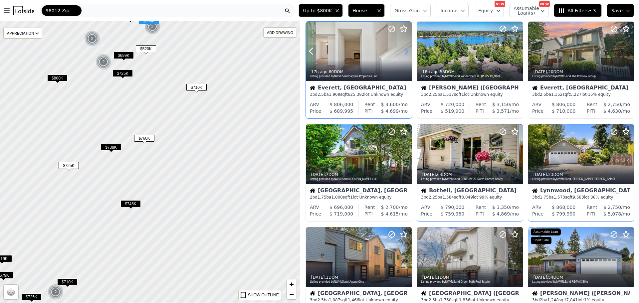
click at [401, 52] on icon at bounding box center [406, 51] width 11 height 11
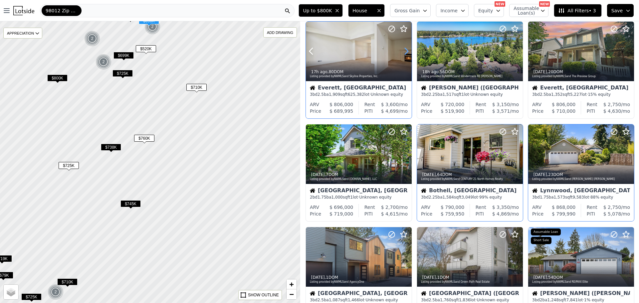
click at [401, 52] on icon at bounding box center [406, 51] width 11 height 11
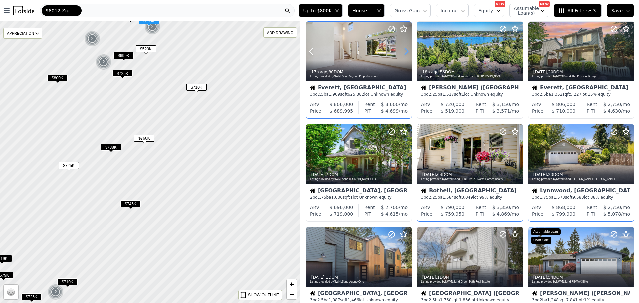
click at [401, 52] on icon at bounding box center [406, 51] width 11 height 11
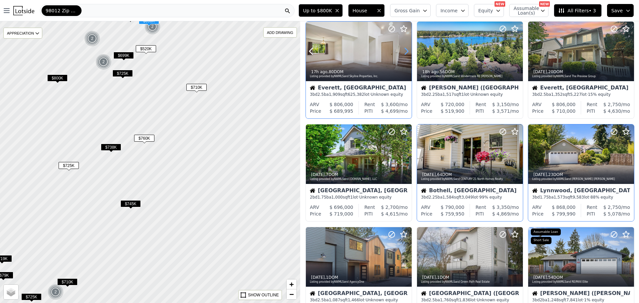
click at [401, 52] on icon at bounding box center [406, 51] width 11 height 11
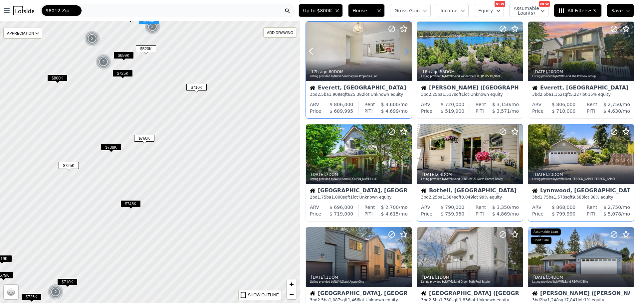
click at [401, 52] on icon at bounding box center [406, 51] width 11 height 11
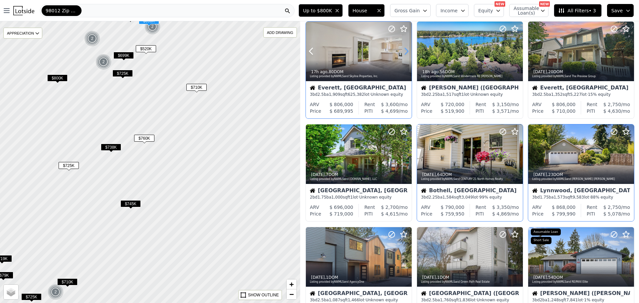
click at [401, 52] on icon at bounding box center [406, 51] width 11 height 11
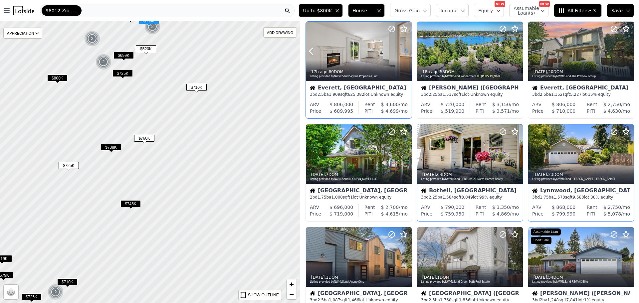
click at [401, 52] on icon at bounding box center [406, 51] width 11 height 11
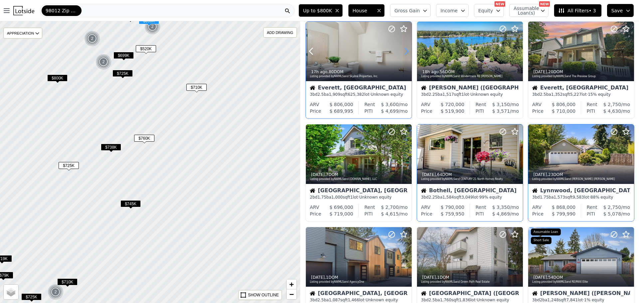
click at [401, 52] on icon at bounding box center [406, 51] width 11 height 11
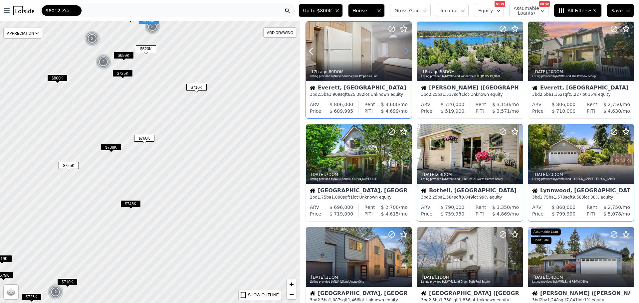
click at [401, 52] on icon at bounding box center [406, 51] width 11 height 11
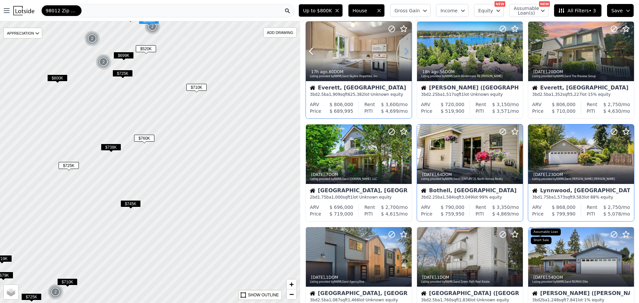
click at [401, 52] on icon at bounding box center [406, 51] width 11 height 11
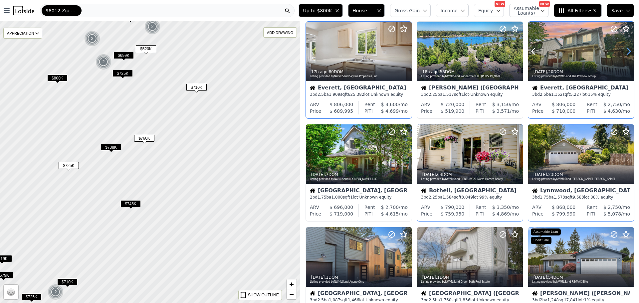
click at [624, 49] on icon at bounding box center [629, 51] width 11 height 11
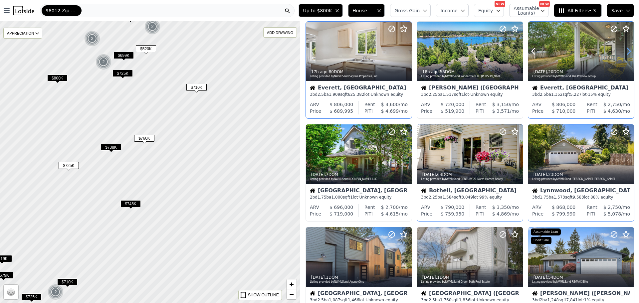
click at [624, 49] on icon at bounding box center [629, 51] width 11 height 11
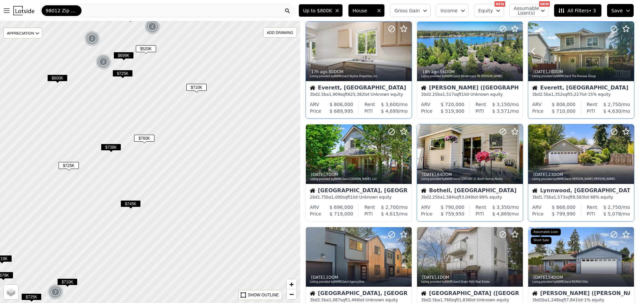
click at [624, 49] on icon at bounding box center [629, 51] width 11 height 11
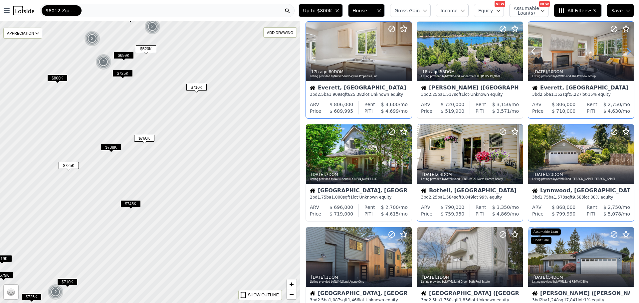
click at [624, 49] on icon at bounding box center [629, 51] width 11 height 11
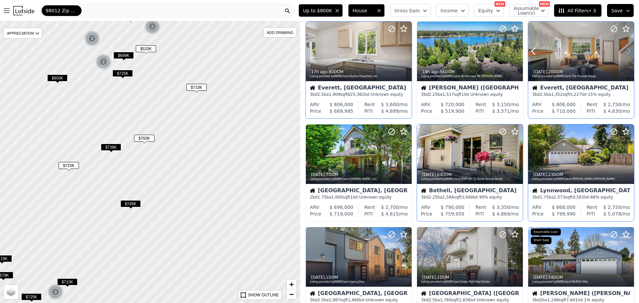
click at [624, 49] on icon at bounding box center [629, 51] width 11 height 11
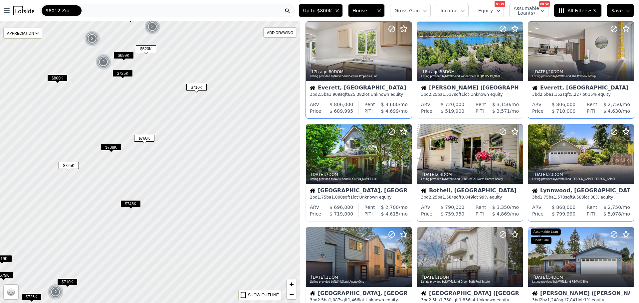
click at [557, 91] on div "Everett, WA" at bounding box center [581, 88] width 98 height 7
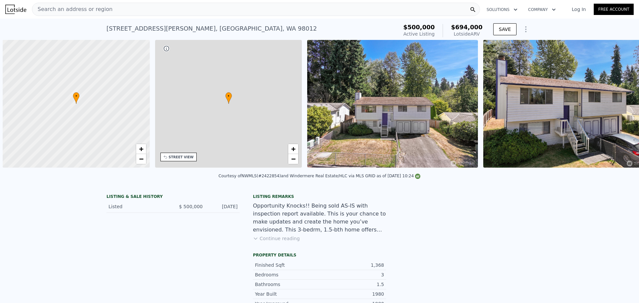
scroll to position [0, 3]
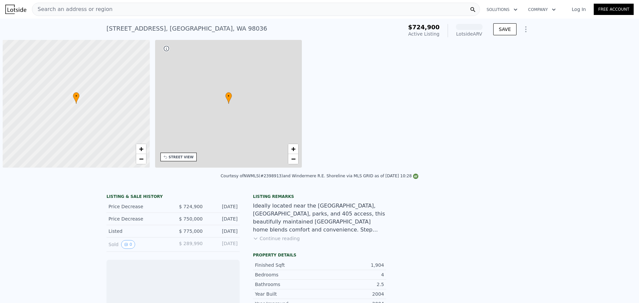
scroll to position [0, 3]
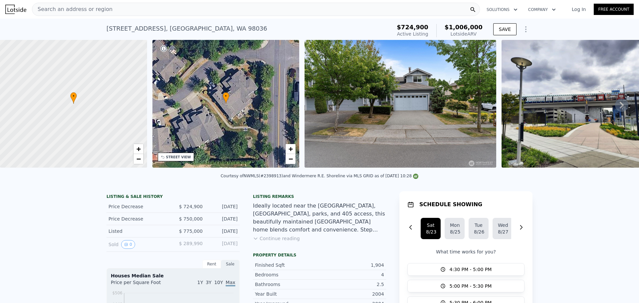
click at [563, 106] on img at bounding box center [587, 104] width 170 height 128
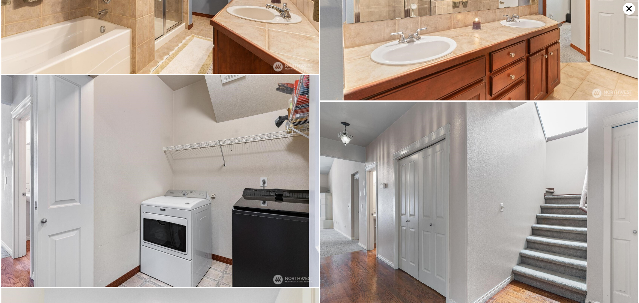
scroll to position [1928, 0]
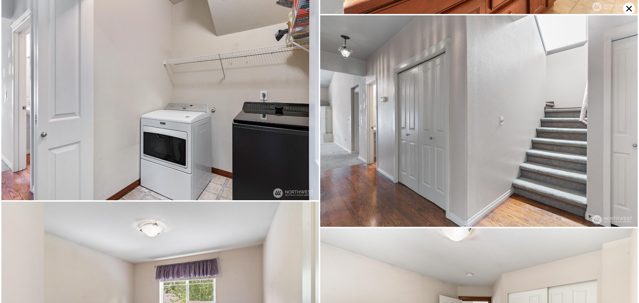
click at [630, 5] on icon at bounding box center [629, 9] width 12 height 12
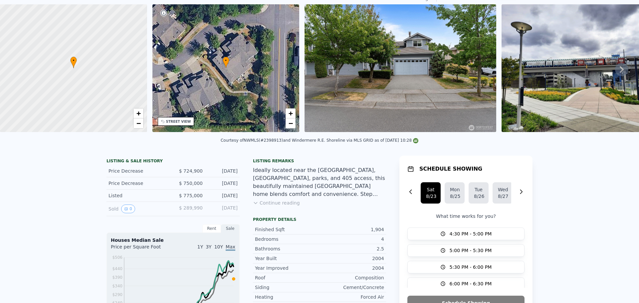
scroll to position [2, 0]
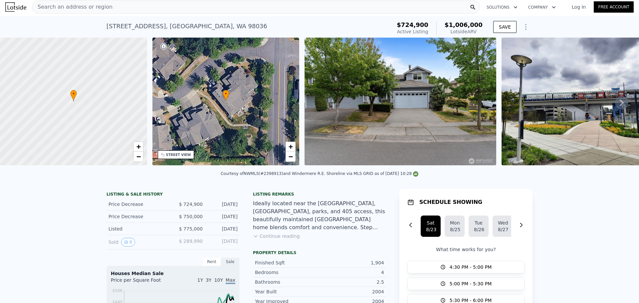
click at [381, 95] on img at bounding box center [401, 102] width 192 height 128
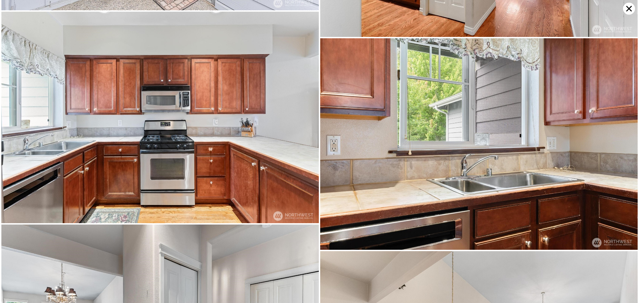
scroll to position [634, 0]
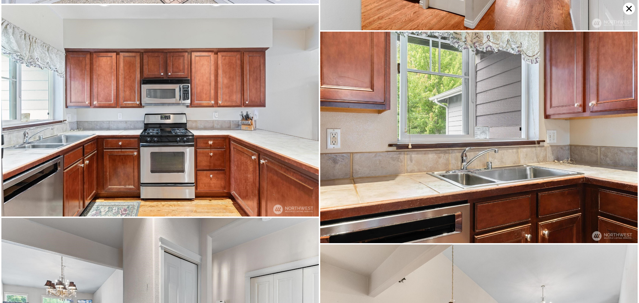
click at [626, 10] on icon at bounding box center [629, 9] width 12 height 12
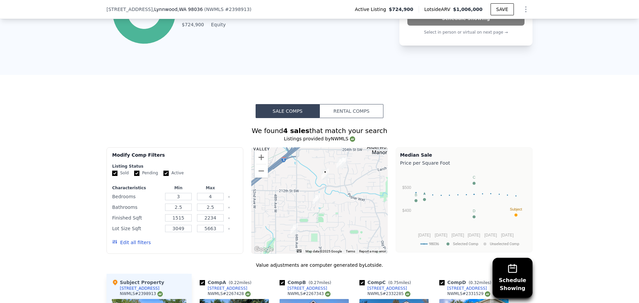
scroll to position [449, 0]
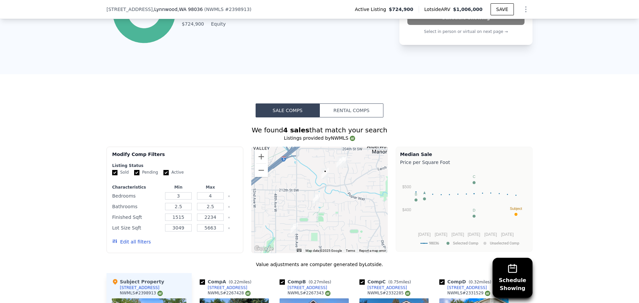
click at [317, 198] on img "21407 40th Ave W" at bounding box center [316, 198] width 7 height 11
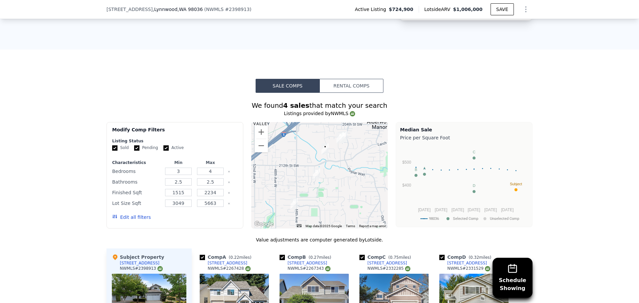
scroll to position [474, 0]
click at [257, 134] on button "Zoom in" at bounding box center [261, 131] width 13 height 13
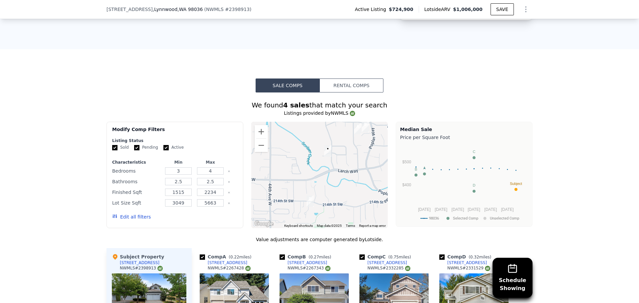
drag, startPoint x: 313, startPoint y: 157, endPoint x: 311, endPoint y: 185, distance: 28.4
click at [310, 186] on div at bounding box center [319, 175] width 137 height 107
click at [255, 135] on button "Zoom in" at bounding box center [261, 131] width 13 height 13
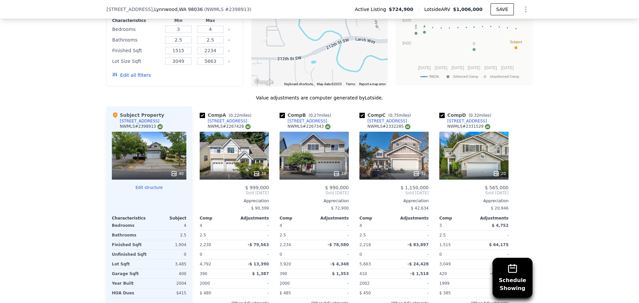
scroll to position [616, 0]
click at [147, 155] on div "40" at bounding box center [149, 156] width 75 height 48
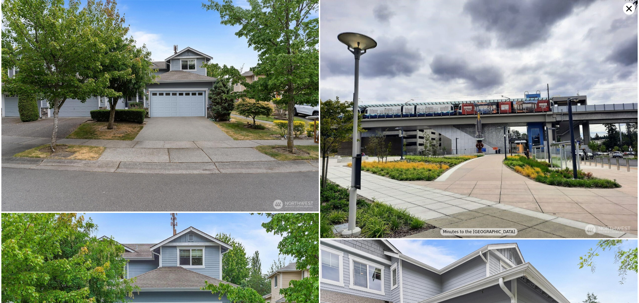
click at [147, 123] on img at bounding box center [160, 106] width 318 height 212
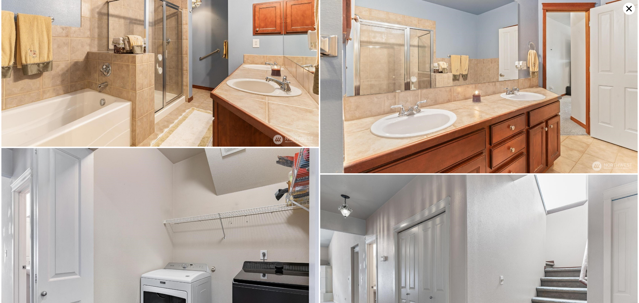
scroll to position [1902, 0]
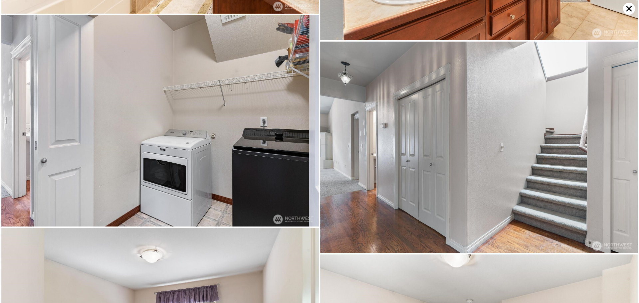
click at [627, 4] on icon at bounding box center [629, 9] width 12 height 12
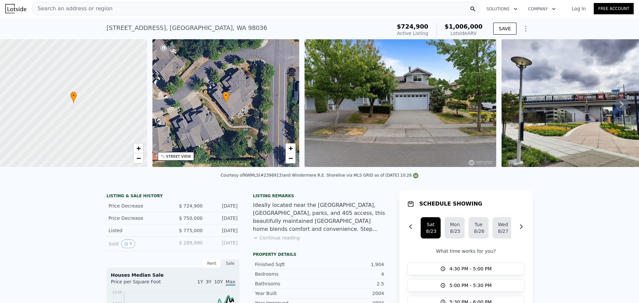
scroll to position [0, 0]
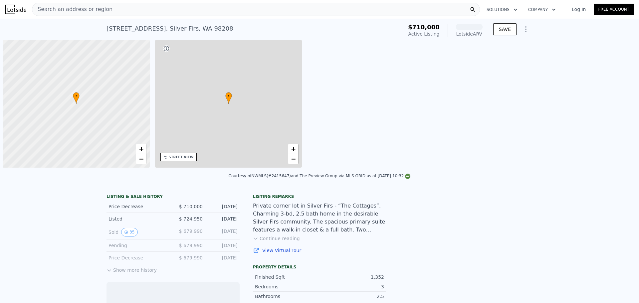
scroll to position [0, 3]
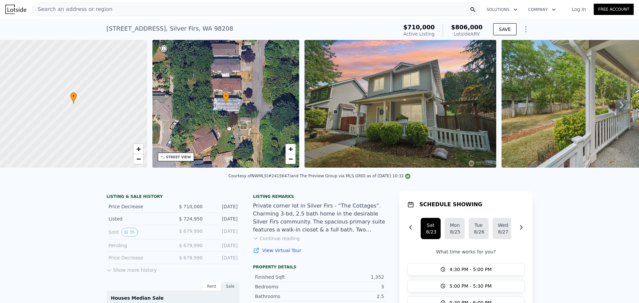
click at [399, 119] on img at bounding box center [401, 104] width 192 height 128
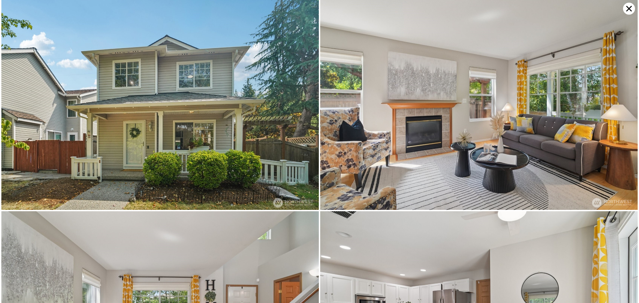
scroll to position [211, 0]
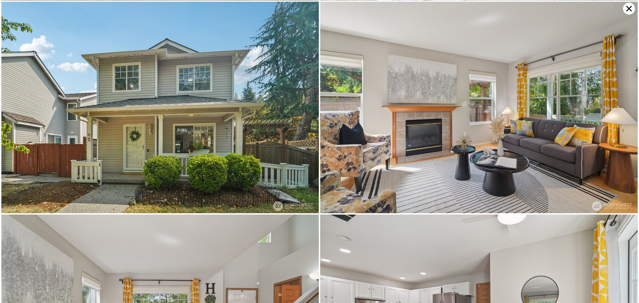
click at [625, 8] on icon at bounding box center [629, 9] width 12 height 12
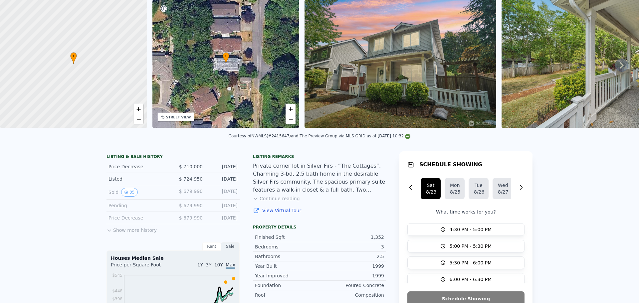
scroll to position [2, 0]
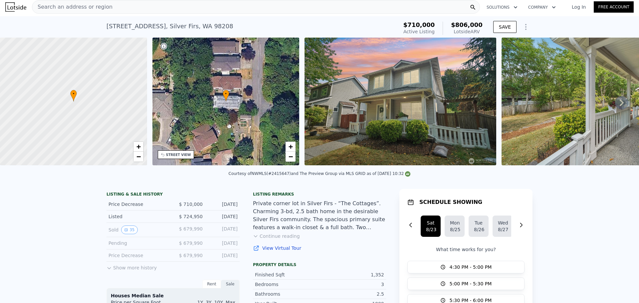
click at [181, 157] on div "STREET VIEW" at bounding box center [176, 154] width 36 height 9
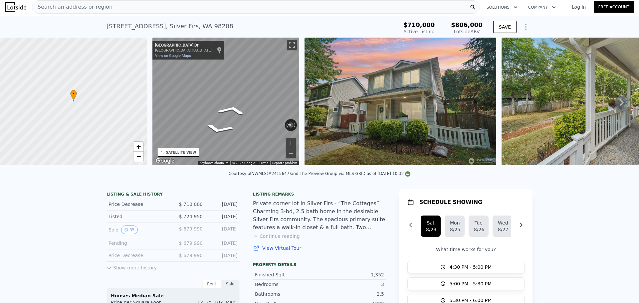
click at [94, 105] on div "• + − • + − STREET VIEW ← Move left → Move right ↑ Move up ↓ Move down + Zoom i…" at bounding box center [319, 103] width 639 height 130
drag, startPoint x: 143, startPoint y: 92, endPoint x: 76, endPoint y: 75, distance: 69.3
click at [78, 74] on div at bounding box center [73, 101] width 176 height 153
click at [150, 79] on div "← Move left → Move right ↑ Move up ↓ Move down + Zoom in - Zoom out [GEOGRAPHIC…" at bounding box center [226, 103] width 152 height 130
click at [114, 123] on div "• + − • + − STREET VIEW ← Move left → Move right ↑ Move up ↓ Move down + Zoom i…" at bounding box center [319, 103] width 639 height 130
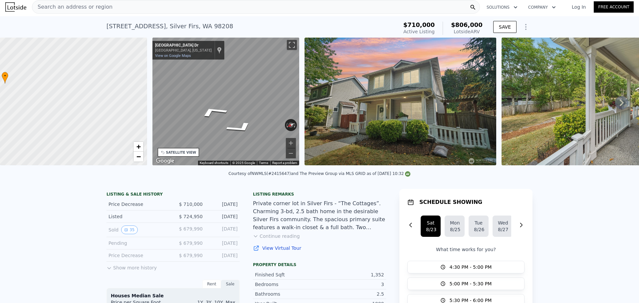
click at [406, 99] on img at bounding box center [401, 102] width 192 height 128
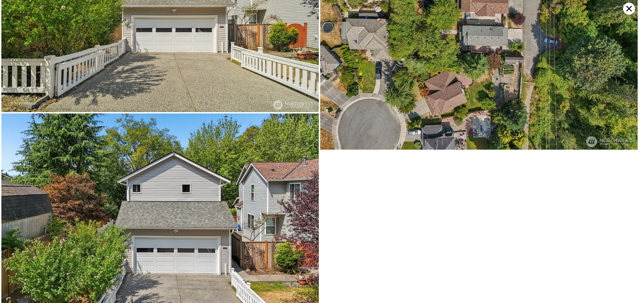
scroll to position [3567, 0]
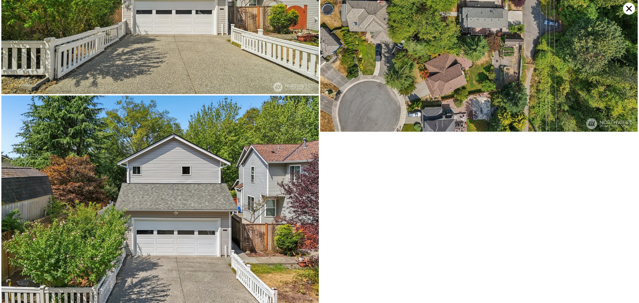
click at [626, 8] on icon at bounding box center [629, 9] width 12 height 12
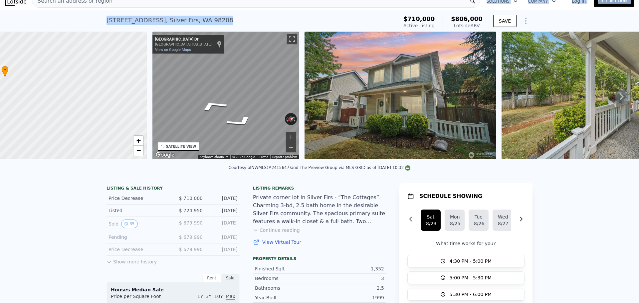
scroll to position [0, 0]
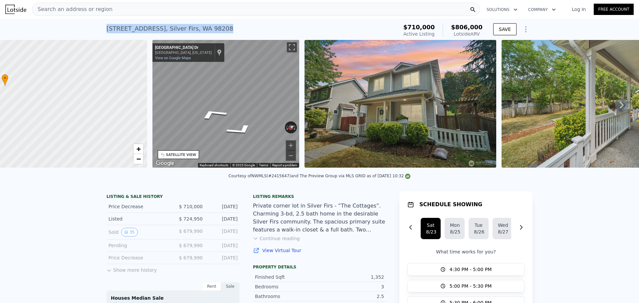
drag, startPoint x: 226, startPoint y: 22, endPoint x: 101, endPoint y: 29, distance: 126.0
click at [101, 29] on div "[STREET_ADDRESS] Active at $710k (~ARV $806k ) $710,000 Active Listing $806,000…" at bounding box center [319, 29] width 639 height 21
copy div "[STREET_ADDRESS]"
